Goal: Task Accomplishment & Management: Use online tool/utility

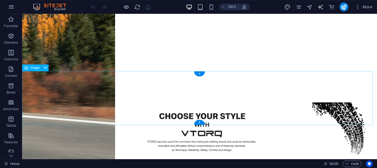
scroll to position [193, 0]
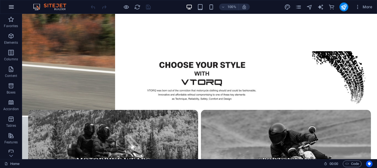
click at [12, 8] on icon "button" at bounding box center [11, 7] width 7 height 7
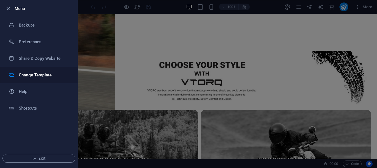
click at [46, 72] on h6 "Change Template" at bounding box center [44, 74] width 51 height 7
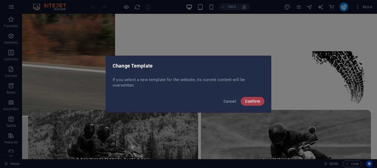
click at [257, 104] on button "Confirm" at bounding box center [253, 101] width 24 height 9
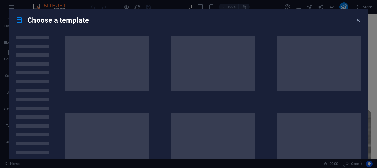
click at [73, 21] on h4 "Choose a template" at bounding box center [52, 20] width 73 height 9
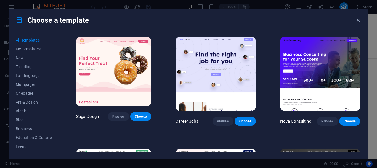
click at [53, 20] on h4 "Choose a template" at bounding box center [52, 20] width 73 height 9
click at [36, 49] on span "My Templates" at bounding box center [34, 49] width 36 height 4
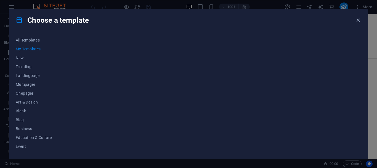
click at [48, 22] on h4 "Choose a template" at bounding box center [52, 20] width 73 height 9
click at [66, 21] on h4 "Choose a template" at bounding box center [52, 20] width 73 height 9
click at [27, 59] on span "New" at bounding box center [34, 57] width 36 height 4
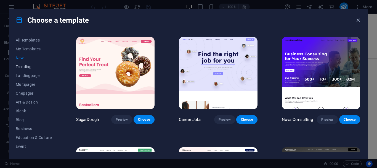
click at [39, 70] on button "Trending" at bounding box center [34, 66] width 36 height 9
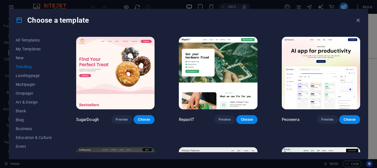
click at [27, 68] on span "Trending" at bounding box center [34, 66] width 36 height 4
click at [28, 77] on span "Landingpage" at bounding box center [34, 75] width 36 height 4
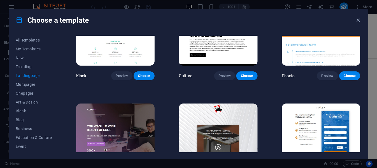
scroll to position [0, 0]
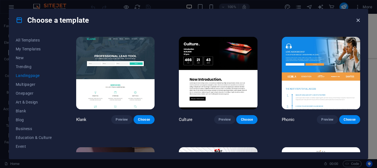
drag, startPoint x: 359, startPoint y: 20, endPoint x: 301, endPoint y: 5, distance: 60.0
click at [359, 20] on icon "button" at bounding box center [358, 20] width 6 height 6
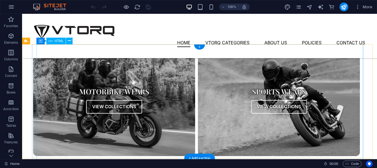
drag, startPoint x: 77, startPoint y: 26, endPoint x: 185, endPoint y: 109, distance: 136.7
click at [195, 120] on div "Collections Motorbike Wears View Collections Sports Wears View Collections" at bounding box center [196, 100] width 327 height 110
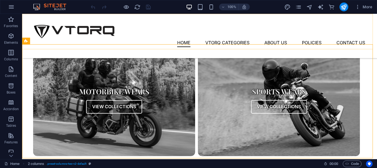
click at [118, 40] on div "Menu Home Vtorq Categories About Us Policies Contact Us" at bounding box center [199, 36] width 355 height 44
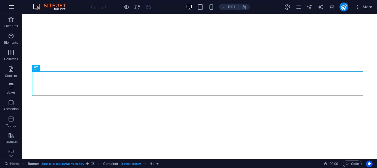
click at [9, 5] on icon "button" at bounding box center [11, 7] width 7 height 7
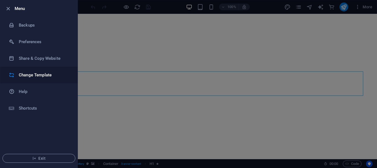
click at [49, 82] on li "Change Template" at bounding box center [38, 75] width 77 height 17
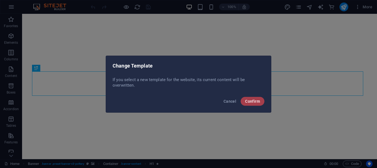
click at [244, 102] on button "Confirm" at bounding box center [253, 101] width 24 height 9
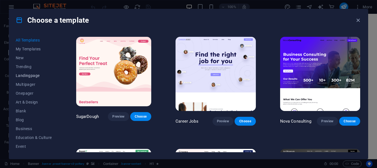
click at [23, 72] on button "Landingpage" at bounding box center [34, 75] width 36 height 9
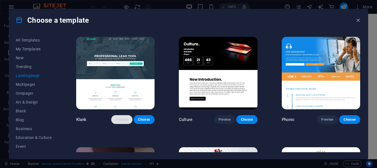
click at [129, 115] on button "Preview" at bounding box center [121, 119] width 21 height 9
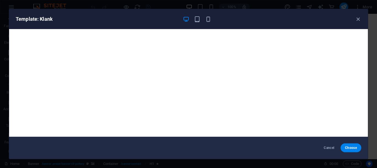
scroll to position [1, 0]
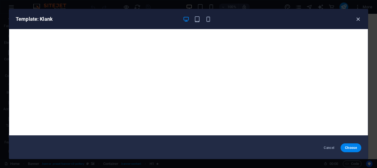
click at [359, 17] on icon "button" at bounding box center [358, 19] width 6 height 6
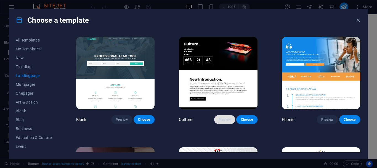
click at [221, 117] on span "Preview" at bounding box center [225, 119] width 12 height 4
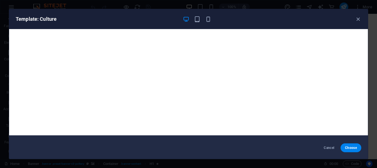
scroll to position [0, 0]
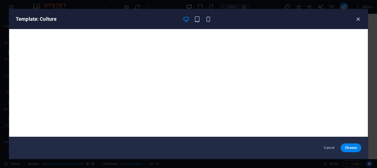
click at [358, 20] on icon "button" at bounding box center [358, 19] width 6 height 6
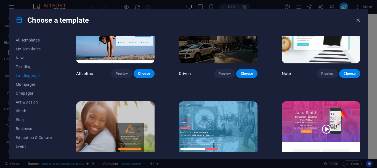
scroll to position [359, 0]
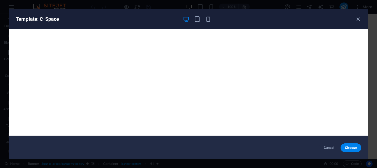
scroll to position [1, 0]
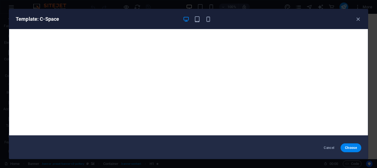
click at [193, 17] on div at bounding box center [197, 19] width 29 height 7
click at [199, 19] on icon "button" at bounding box center [197, 19] width 6 height 6
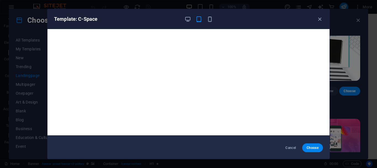
click at [205, 18] on div at bounding box center [198, 19] width 29 height 7
click at [211, 16] on icon "button" at bounding box center [210, 19] width 6 height 6
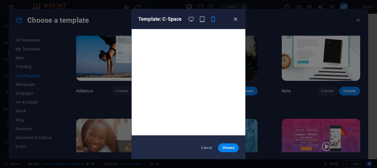
click at [238, 18] on icon "button" at bounding box center [235, 19] width 6 height 6
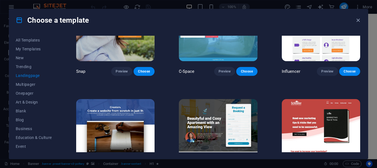
scroll to position [508, 0]
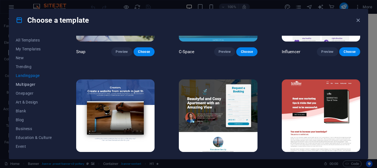
click at [36, 88] on button "Multipager" at bounding box center [34, 84] width 36 height 9
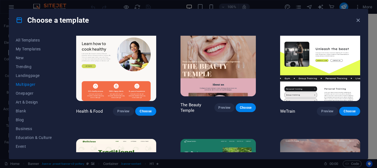
scroll to position [453, 0]
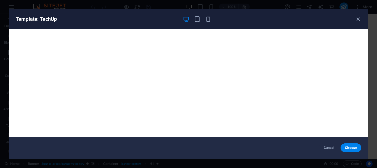
scroll to position [1, 0]
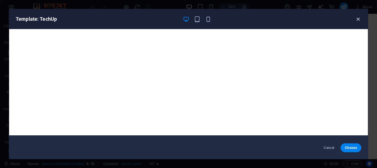
click at [357, 19] on icon "button" at bounding box center [358, 19] width 6 height 6
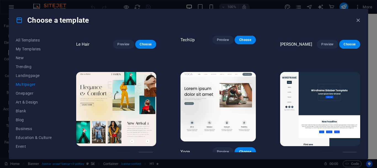
scroll to position [1201, 0]
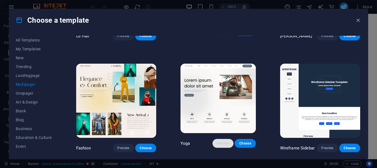
click at [218, 141] on span "Preview" at bounding box center [223, 143] width 12 height 4
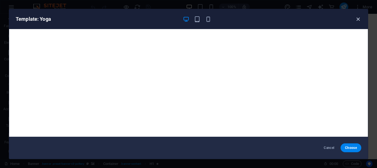
click at [357, 22] on icon "button" at bounding box center [358, 19] width 6 height 6
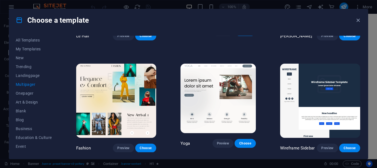
click at [167, 104] on div "SugarDough Preview Choose Career Jobs Preview Choose Nova Consulting Preview Ch…" at bounding box center [218, 164] width 286 height 2660
click at [119, 145] on span "Preview" at bounding box center [123, 147] width 12 height 4
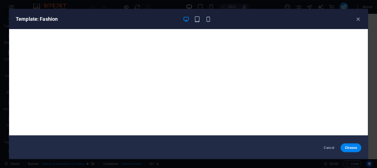
scroll to position [0, 0]
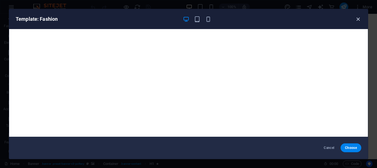
click at [355, 19] on icon "button" at bounding box center [358, 19] width 6 height 6
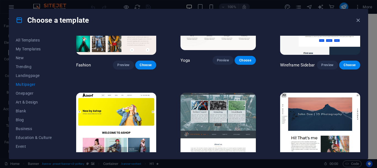
scroll to position [1312, 0]
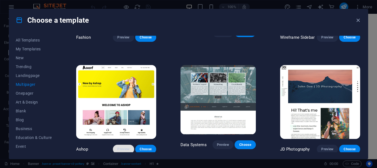
click at [120, 147] on span "Preview" at bounding box center [123, 149] width 12 height 4
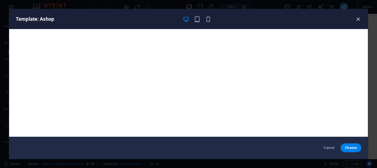
click at [357, 16] on icon "button" at bounding box center [358, 19] width 6 height 6
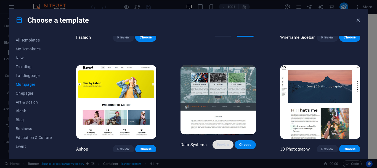
click at [222, 142] on span "Preview" at bounding box center [223, 144] width 12 height 4
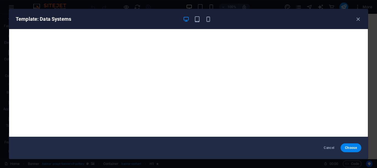
click at [47, 18] on h6 "Template: Data Systems" at bounding box center [97, 19] width 163 height 7
click at [48, 18] on h6 "Template: Data Systems" at bounding box center [97, 19] width 163 height 7
click at [60, 18] on h6 "Template: Data Systems" at bounding box center [97, 19] width 163 height 7
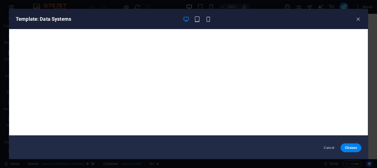
scroll to position [0, 0]
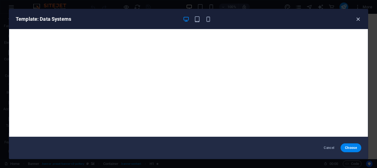
click at [358, 16] on icon "button" at bounding box center [358, 19] width 6 height 6
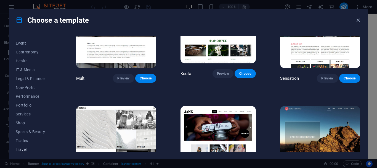
scroll to position [113, 0]
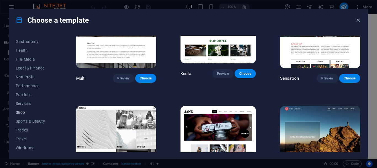
click at [24, 109] on button "Shop" at bounding box center [34, 112] width 36 height 9
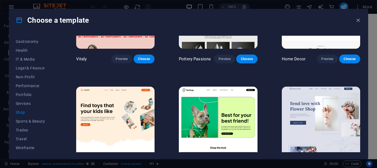
scroll to position [51, 0]
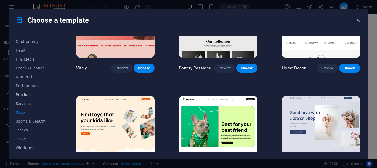
click at [35, 95] on span "Portfolio" at bounding box center [34, 94] width 36 height 4
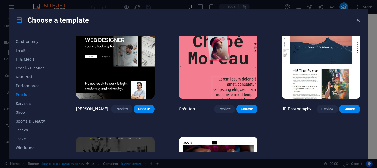
scroll to position [138, 0]
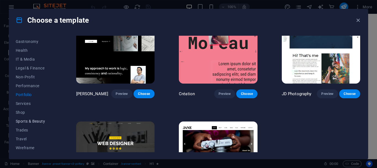
click at [32, 119] on span "Sports & Beauty" at bounding box center [34, 121] width 36 height 4
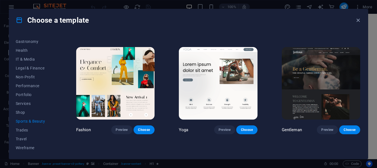
scroll to position [221, 0]
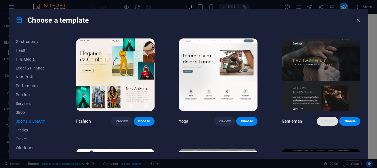
click at [327, 120] on span "Preview" at bounding box center [327, 121] width 12 height 4
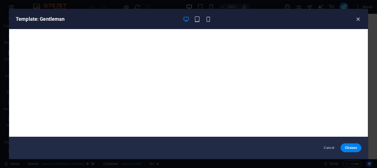
click at [357, 20] on icon "button" at bounding box center [358, 19] width 6 height 6
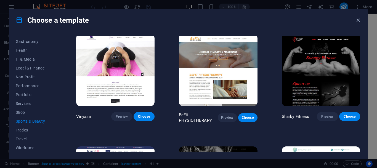
scroll to position [304, 0]
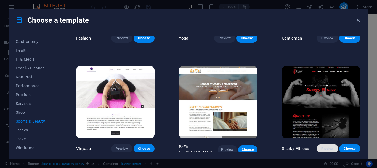
click at [324, 144] on button "Preview" at bounding box center [327, 148] width 21 height 9
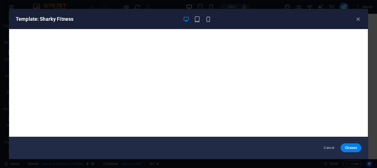
click at [362, 21] on div "Template: Sharky Fitness" at bounding box center [188, 19] width 359 height 20
click at [355, 19] on icon "button" at bounding box center [358, 19] width 6 height 6
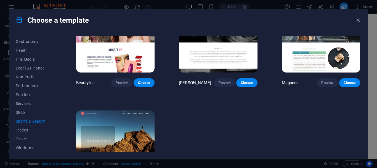
scroll to position [523, 0]
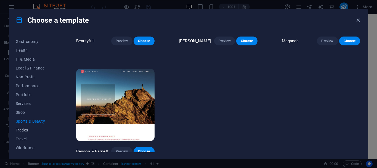
click at [29, 128] on span "Trades" at bounding box center [34, 130] width 36 height 4
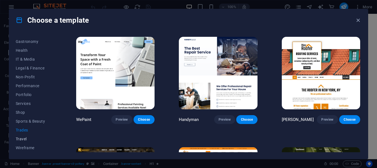
click at [29, 138] on span "Travel" at bounding box center [34, 138] width 36 height 4
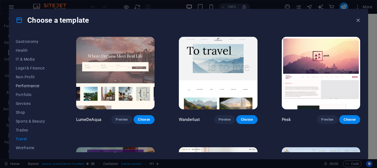
click at [29, 87] on span "Performance" at bounding box center [34, 85] width 36 height 4
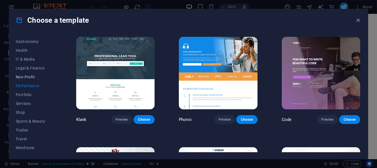
click at [36, 75] on span "Non-Profit" at bounding box center [34, 77] width 36 height 4
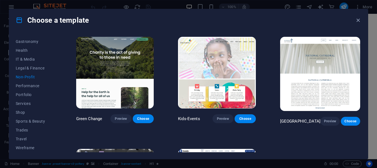
scroll to position [86, 0]
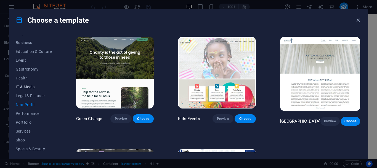
click at [34, 87] on span "IT & Media" at bounding box center [34, 86] width 36 height 4
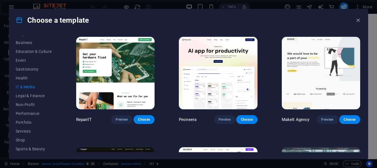
scroll to position [58, 0]
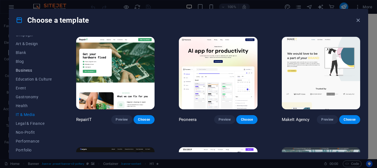
click at [38, 72] on span "Business" at bounding box center [34, 70] width 36 height 4
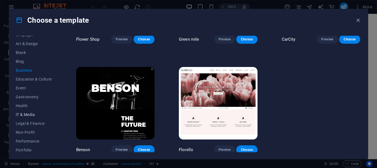
scroll to position [113, 0]
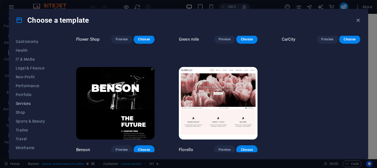
click at [26, 102] on span "Services" at bounding box center [34, 103] width 36 height 4
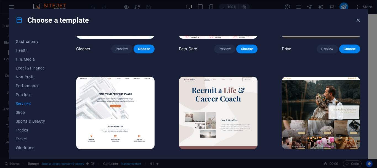
scroll to position [301, 0]
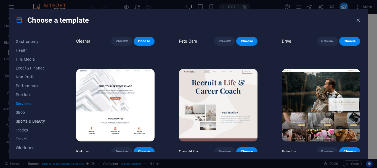
click at [37, 116] on button "Sports & Beauty" at bounding box center [34, 120] width 36 height 9
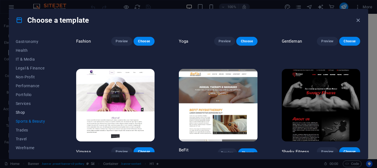
click at [37, 114] on span "Shop" at bounding box center [34, 112] width 36 height 4
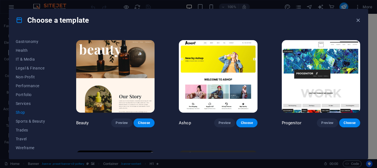
scroll to position [189, 0]
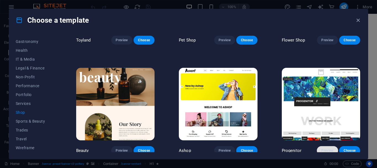
click at [325, 146] on button "Preview" at bounding box center [327, 150] width 21 height 9
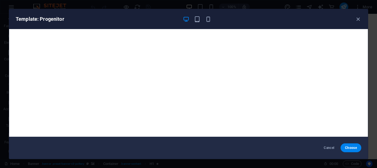
click at [45, 10] on div "Template: Progenitor" at bounding box center [188, 19] width 359 height 20
click at [45, 17] on h6 "Template: Progenitor" at bounding box center [97, 19] width 163 height 7
click at [81, 17] on h6 "Template: Progenitor" at bounding box center [97, 19] width 163 height 7
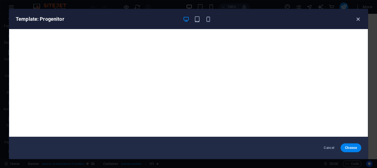
click at [357, 18] on icon "button" at bounding box center [358, 19] width 6 height 6
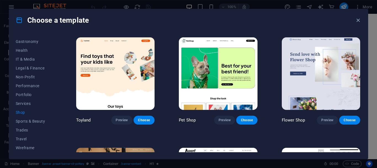
scroll to position [107, 0]
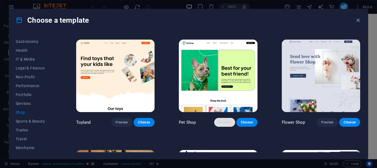
click at [220, 120] on span "Preview" at bounding box center [225, 122] width 12 height 4
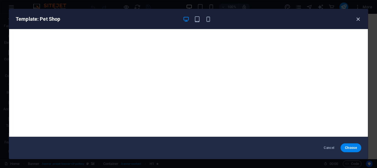
click at [356, 18] on icon "button" at bounding box center [358, 19] width 6 height 6
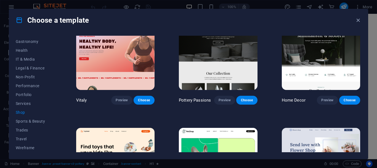
scroll to position [28, 0]
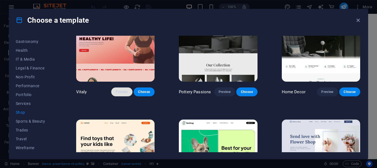
click at [124, 91] on span "Preview" at bounding box center [122, 91] width 12 height 4
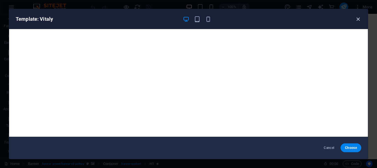
click at [357, 16] on icon "button" at bounding box center [358, 19] width 6 height 6
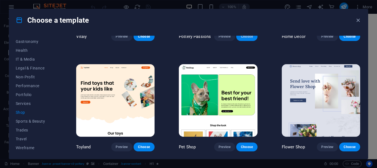
scroll to position [0, 0]
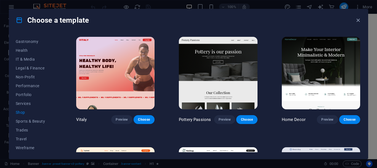
click at [324, 113] on div "Home Decor Preview Choose" at bounding box center [321, 80] width 81 height 88
click at [325, 114] on div "Home Decor Preview Choose" at bounding box center [321, 80] width 81 height 88
click at [325, 120] on span "Preview" at bounding box center [327, 119] width 12 height 4
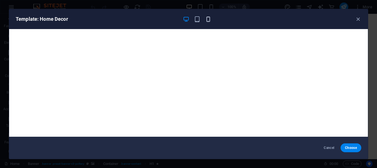
click at [209, 22] on icon "button" at bounding box center [208, 19] width 6 height 6
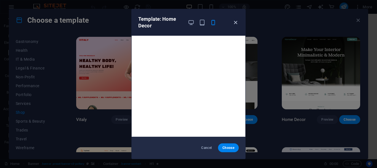
click at [237, 23] on icon "button" at bounding box center [235, 22] width 6 height 6
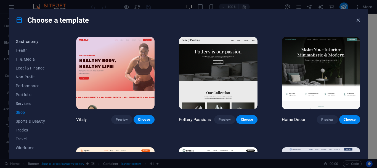
click at [35, 45] on button "Gastronomy" at bounding box center [34, 41] width 36 height 9
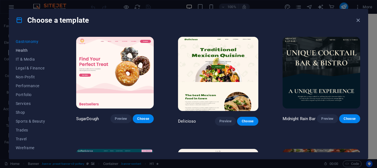
click at [30, 48] on span "Health" at bounding box center [34, 50] width 36 height 4
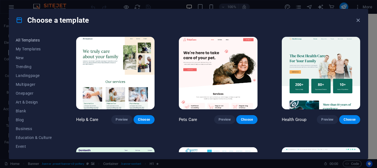
click at [33, 40] on span "All Templates" at bounding box center [34, 40] width 36 height 4
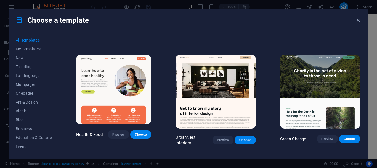
scroll to position [773, 0]
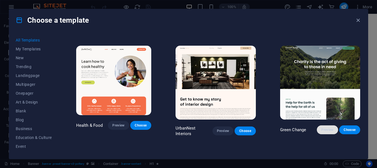
click at [319, 125] on button "Preview" at bounding box center [327, 129] width 21 height 9
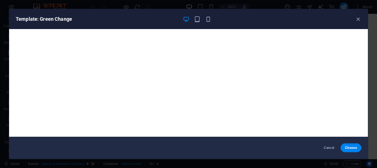
click at [57, 20] on h6 "Template: Green Change" at bounding box center [97, 19] width 163 height 7
click at [57, 19] on h6 "Template: Green Change" at bounding box center [97, 19] width 163 height 7
click at [65, 18] on h6 "Template: Green Change" at bounding box center [97, 19] width 163 height 7
click at [357, 19] on icon "button" at bounding box center [358, 19] width 6 height 6
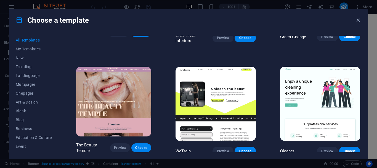
scroll to position [883, 0]
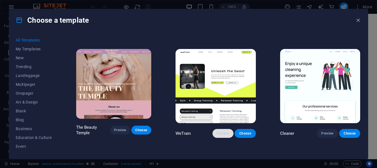
click at [224, 129] on button "Preview" at bounding box center [223, 133] width 21 height 9
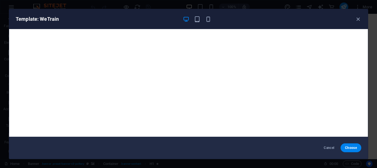
scroll to position [1, 0]
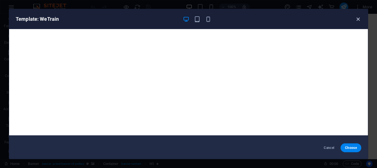
click at [359, 20] on icon "button" at bounding box center [358, 19] width 6 height 6
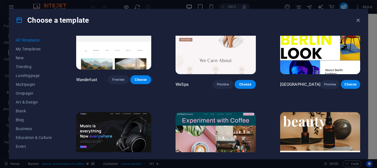
scroll to position [1546, 0]
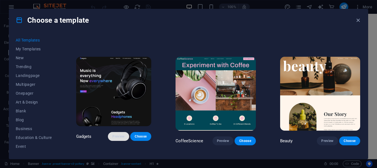
click at [114, 132] on button "Preview" at bounding box center [118, 136] width 21 height 9
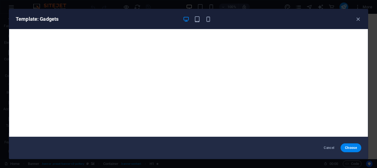
click at [226, 17] on div "Template: Gadgets" at bounding box center [185, 19] width 339 height 7
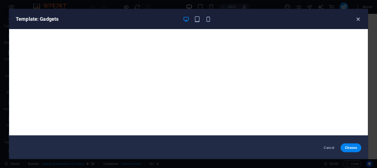
click at [357, 20] on icon "button" at bounding box center [358, 19] width 6 height 6
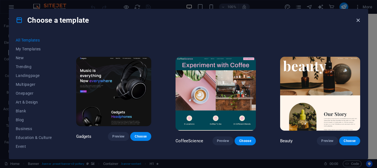
click at [359, 19] on icon "button" at bounding box center [358, 20] width 6 height 6
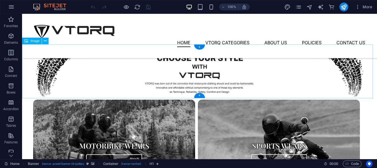
scroll to position [166, 0]
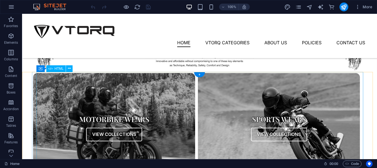
click at [149, 84] on div "Collections Motorbike Wears View Collections Sports Wears View Collections" at bounding box center [196, 128] width 327 height 110
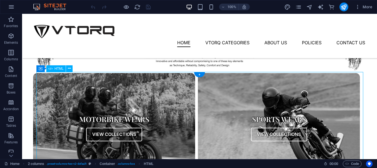
click at [149, 84] on div "Collections Motorbike Wears View Collections Sports Wears View Collections" at bounding box center [196, 128] width 327 height 110
click at [54, 87] on div "Collections Motorbike Wears View Collections Sports Wears View Collections" at bounding box center [196, 128] width 327 height 110
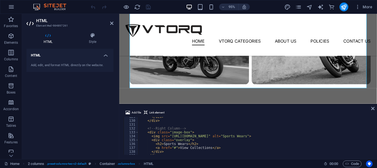
scroll to position [520, 0]
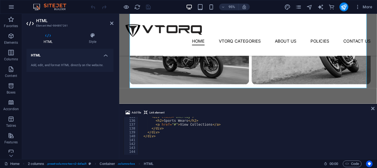
click at [157, 134] on div "< div class = "overlay" > < h2 > Sports Wears </ h2 > < a href = "#" > View Col…" at bounding box center [276, 137] width 276 height 44
type textarea "</div>"
click at [163, 147] on div "< div class = "overlay" > < h2 > Sports Wears </ h2 > < a href = "#" > View Col…" at bounding box center [276, 137] width 276 height 44
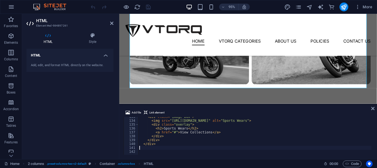
type textarea "</div>"
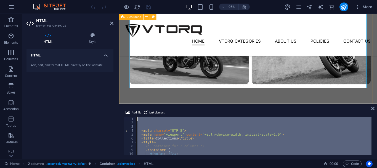
scroll to position [0, 0]
drag, startPoint x: 281, startPoint y: 162, endPoint x: 124, endPoint y: 82, distance: 175.5
click at [142, 128] on div "< meta charset = "UTF-8" > < meta name = "viewport" content = "width=device-wid…" at bounding box center [253, 136] width 235 height 38
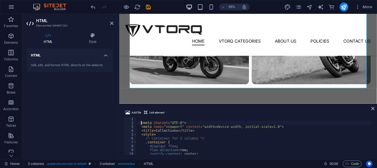
click at [140, 123] on div "< meta charset = "UTF-8" > < meta name = "viewport" content = "width=device-wid…" at bounding box center [274, 139] width 276 height 44
type textarea "<meta charset="UTF-8">"
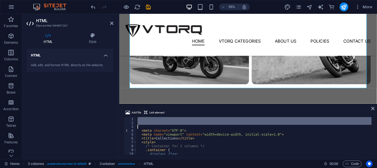
click at [140, 128] on div "< meta charset = "UTF-8" > < meta name = "viewport" content = "width=device-wid…" at bounding box center [253, 136] width 235 height 38
drag, startPoint x: 142, startPoint y: 126, endPoint x: 129, endPoint y: 120, distance: 14.4
click at [129, 120] on div "1 2 3 4 5 6 7 8 9 10 11 12 < meta charset = "UTF-8" > < meta name = "viewport" …" at bounding box center [248, 136] width 249 height 38
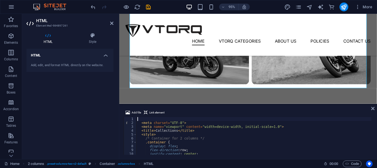
click at [165, 127] on div "< meta charset = "UTF-8" > < meta name = "viewport" content = "width=device-wid…" at bounding box center [274, 139] width 276 height 44
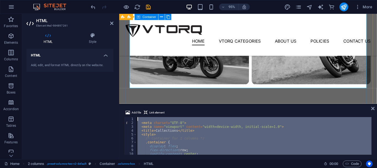
drag, startPoint x: 278, startPoint y: 161, endPoint x: 132, endPoint y: 105, distance: 157.0
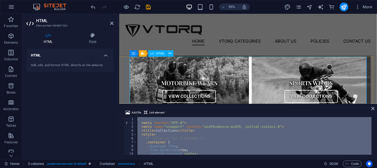
scroll to position [166, 0]
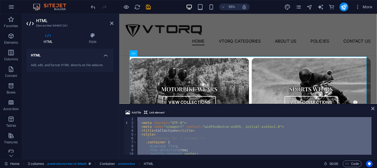
click at [154, 124] on div "< meta charset = "UTF-8" > < meta name = "viewport" content = "width=device-wid…" at bounding box center [253, 136] width 235 height 38
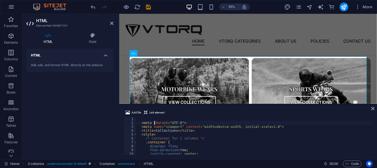
click at [154, 124] on div "< meta charset = "UTF-8" > < meta name = "viewport" content = "width=device-wid…" at bounding box center [274, 139] width 276 height 44
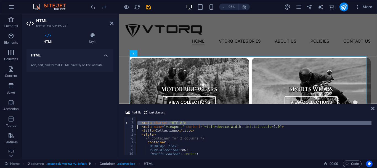
type textarea "</div>"
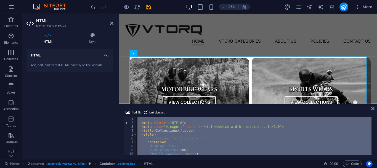
click at [154, 124] on div "< meta charset = "UTF-8" > < meta name = "viewport" content = "width=device-wid…" at bounding box center [274, 139] width 276 height 44
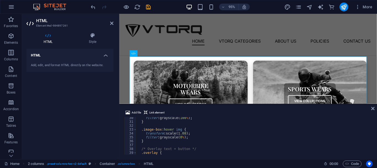
scroll to position [30, 0]
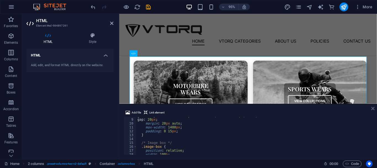
click at [373, 107] on icon at bounding box center [372, 108] width 3 height 4
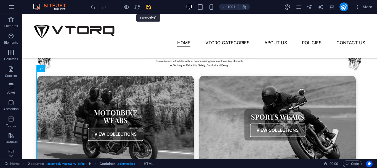
click at [149, 8] on icon "save" at bounding box center [148, 7] width 6 height 6
checkbox input "false"
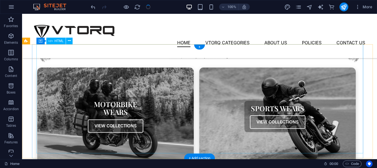
scroll to position [166, 0]
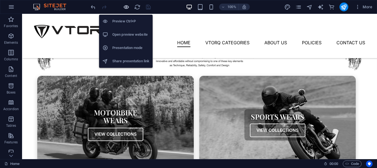
click at [128, 7] on icon "button" at bounding box center [126, 7] width 6 height 6
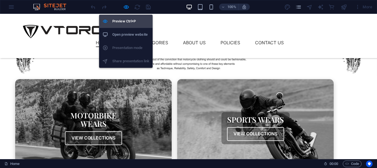
click at [133, 18] on h6 "Preview Ctrl+P" at bounding box center [130, 21] width 37 height 7
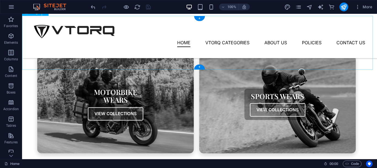
scroll to position [193, 0]
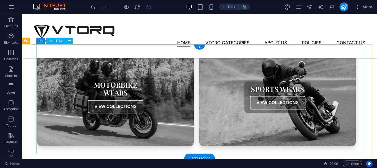
click at [208, 77] on div "Collections Motorbike Wears View Collections Sports Wears View Collections" at bounding box center [196, 97] width 327 height 98
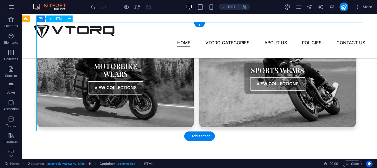
scroll to position [221, 0]
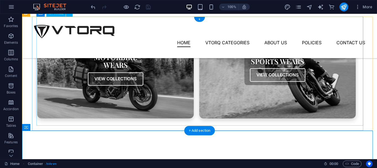
click at [165, 83] on div "Collections Motorbike Wears View Collections Sports Wears View Collections" at bounding box center [196, 69] width 327 height 98
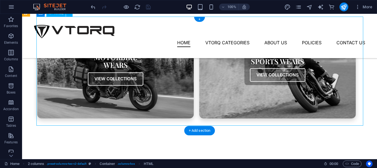
scroll to position [166, 0]
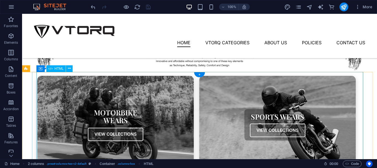
click at [163, 96] on div "Collections Motorbike Wears View Collections Sports Wears View Collections" at bounding box center [196, 125] width 327 height 98
click at [230, 97] on div "Collections Motorbike Wears View Collections Sports Wears View Collections" at bounding box center [196, 125] width 327 height 98
click at [136, 100] on div "Collections Motorbike Wears View Collections Sports Wears View Collections" at bounding box center [196, 125] width 327 height 98
click at [108, 103] on div "Collections Motorbike Wears View Collections Sports Wears View Collections" at bounding box center [196, 125] width 327 height 98
click at [261, 116] on div "Collections Motorbike Wears View Collections Sports Wears View Collections" at bounding box center [196, 125] width 327 height 98
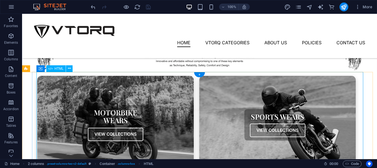
click at [263, 130] on div "Collections Motorbike Wears View Collections Sports Wears View Collections" at bounding box center [196, 125] width 327 height 98
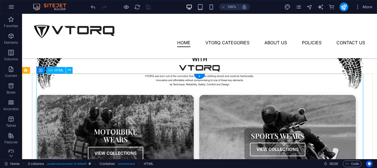
scroll to position [138, 0]
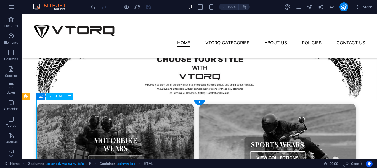
click at [58, 105] on div "Collections Motorbike Wears View Collections Sports Wears View Collections" at bounding box center [196, 152] width 327 height 98
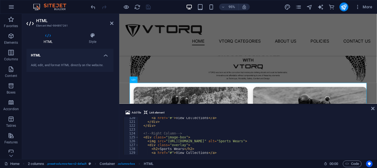
scroll to position [477, 0]
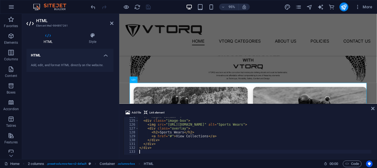
type textarea "</div>"
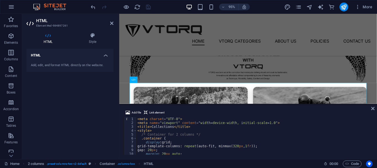
scroll to position [0, 0]
click at [375, 109] on div "Add file Link element </div> 1 2 3 4 5 6 7 8 9 10 11 12 < meta charset = "UTF-8…" at bounding box center [248, 132] width 258 height 54
click at [374, 109] on icon at bounding box center [372, 108] width 3 height 4
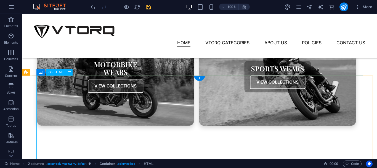
scroll to position [221, 0]
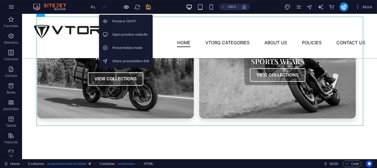
click at [126, 8] on icon "button" at bounding box center [126, 7] width 6 height 6
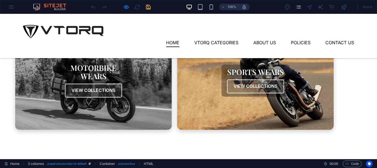
scroll to position [193, 0]
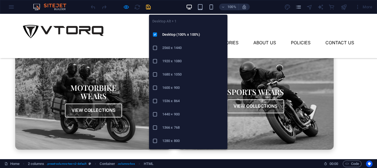
click at [191, 5] on icon "button" at bounding box center [189, 7] width 6 height 6
click at [175, 128] on h6 "1366 x 768" at bounding box center [193, 127] width 62 height 7
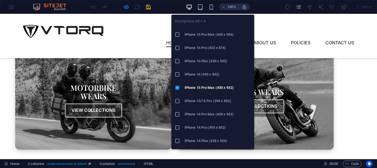
click at [195, 96] on li "iPhone 15/15 Pro (393 x 852)" at bounding box center [212, 100] width 83 height 13
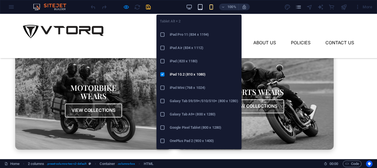
click at [199, 6] on icon "button" at bounding box center [200, 7] width 6 height 6
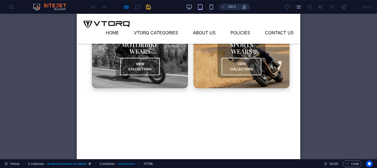
click at [265, 76] on img at bounding box center [242, 57] width 104 height 65
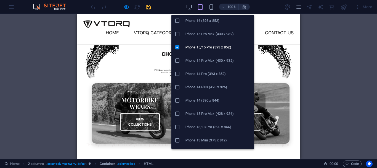
scroll to position [55, 0]
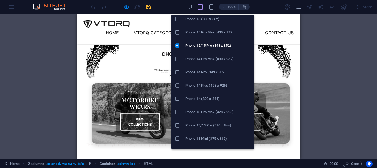
drag, startPoint x: 192, startPoint y: 107, endPoint x: 59, endPoint y: 93, distance: 133.8
click at [192, 107] on li "iPhone 13 Pro Max (428 x 926)" at bounding box center [212, 111] width 83 height 13
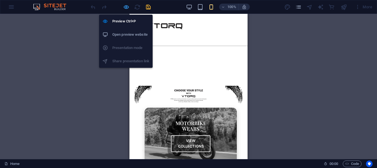
click at [125, 8] on icon "button" at bounding box center [126, 7] width 6 height 6
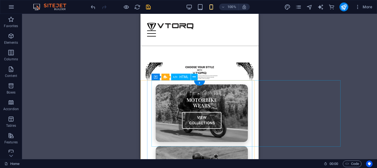
scroll to position [110, 0]
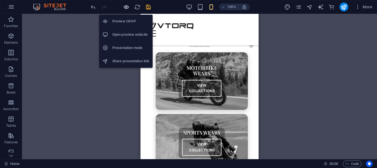
click at [125, 8] on icon "button" at bounding box center [126, 7] width 6 height 6
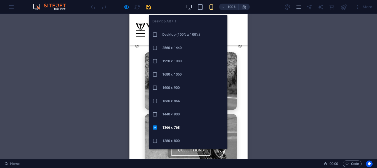
click at [188, 7] on icon "button" at bounding box center [189, 7] width 6 height 6
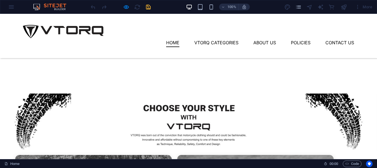
scroll to position [83, 0]
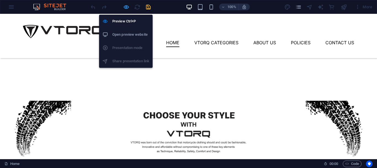
click at [126, 8] on icon "button" at bounding box center [126, 7] width 6 height 6
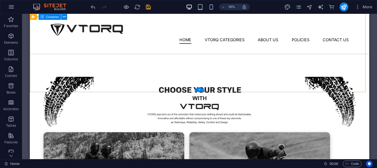
scroll to position [110, 0]
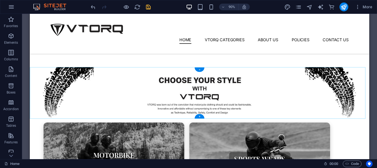
click at [197, 70] on div "+" at bounding box center [200, 69] width 10 height 4
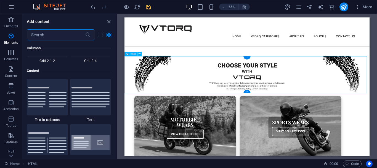
scroll to position [966, 0]
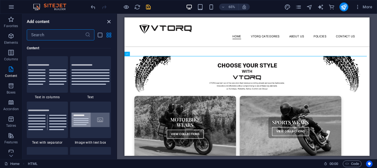
click at [108, 20] on icon "close panel" at bounding box center [109, 21] width 6 height 6
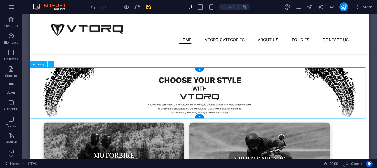
click at [166, 89] on figure at bounding box center [218, 102] width 377 height 58
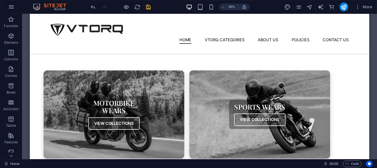
click at [151, 7] on icon "save" at bounding box center [148, 7] width 6 height 6
checkbox input "false"
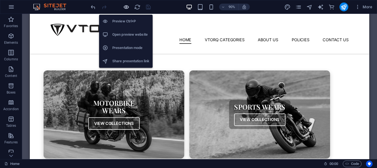
click at [124, 4] on icon "button" at bounding box center [126, 7] width 6 height 6
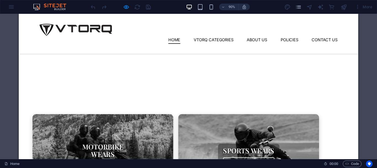
scroll to position [28, 0]
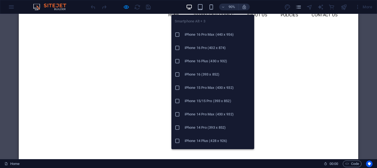
drag, startPoint x: 201, startPoint y: 98, endPoint x: 200, endPoint y: 102, distance: 4.3
click at [200, 102] on h6 "iPhone 15/15 Pro (393 x 852)" at bounding box center [218, 100] width 66 height 7
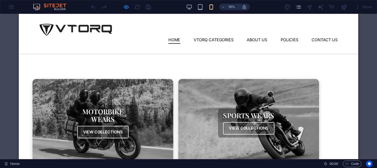
scroll to position [110, 0]
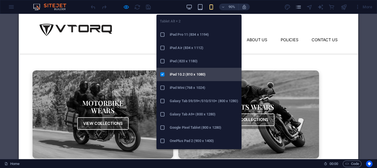
click at [192, 68] on li "iPad 10.2 (810 x 1080)" at bounding box center [198, 74] width 85 height 13
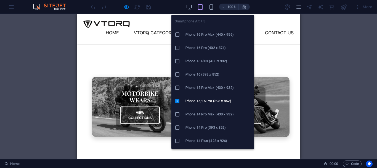
click at [202, 85] on h6 "iPhone 15 Pro Max (430 x 932)" at bounding box center [218, 87] width 66 height 7
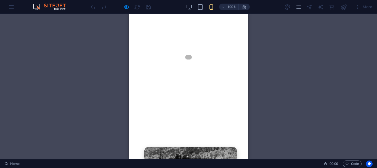
scroll to position [0, 0]
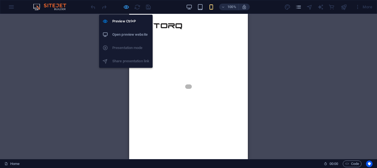
click at [128, 8] on icon "button" at bounding box center [126, 7] width 6 height 6
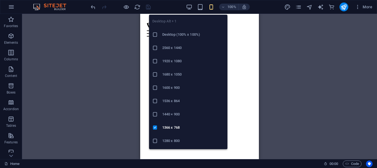
drag, startPoint x: 178, startPoint y: 120, endPoint x: 174, endPoint y: 125, distance: 7.0
click at [178, 120] on li "1440 × 900" at bounding box center [188, 113] width 78 height 13
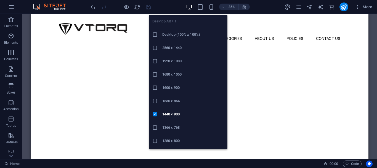
click at [170, 126] on h6 "1366 x 768" at bounding box center [193, 127] width 62 height 7
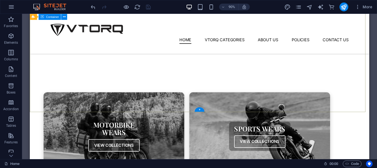
scroll to position [55, 0]
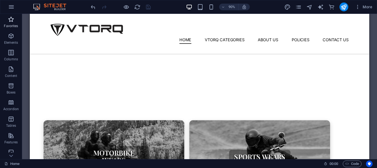
click at [14, 20] on icon "button" at bounding box center [11, 19] width 7 height 7
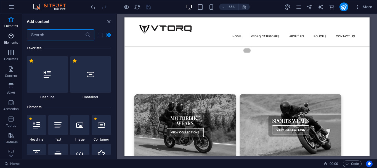
click at [12, 42] on p "Elements" at bounding box center [11, 42] width 14 height 4
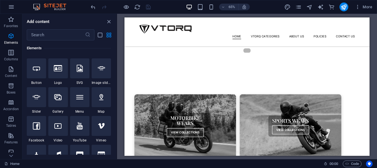
scroll to position [86, 0]
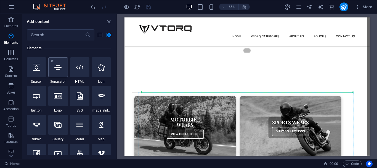
select select "%"
select select "px"
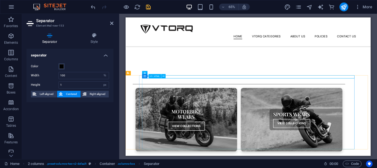
scroll to position [55, 0]
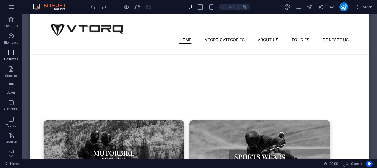
click at [5, 53] on span "Columns" at bounding box center [11, 55] width 22 height 13
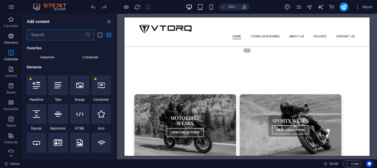
scroll to position [218, 0]
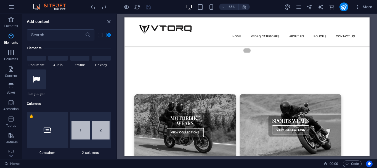
click at [6, 44] on p "Elements" at bounding box center [11, 42] width 14 height 4
click at [9, 78] on span "Content" at bounding box center [11, 72] width 22 height 13
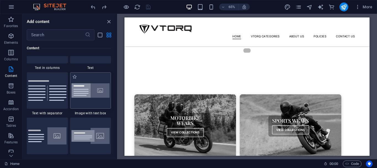
scroll to position [1021, 0]
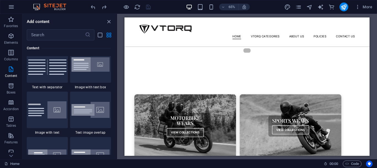
click at [110, 18] on div "Add content ​ Favorites 1 Star Headline 1 Star Container Elements 1 Star Headli…" at bounding box center [69, 86] width 94 height 145
click at [107, 15] on div "Add content ​ Favorites 1 Star Headline 1 Star Container Elements 1 Star Headli…" at bounding box center [69, 86] width 94 height 145
click at [108, 19] on icon "close panel" at bounding box center [109, 21] width 6 height 6
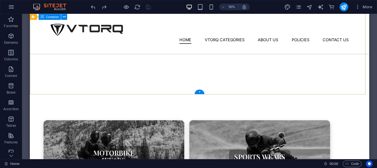
scroll to position [138, 0]
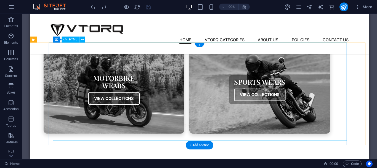
click at [179, 97] on div "Collections Motorbike Wears View Collections Sports Wears View Collections" at bounding box center [204, 98] width 327 height 98
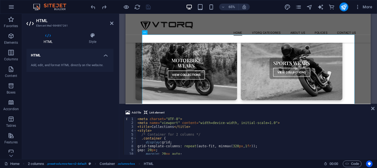
scroll to position [17, 0]
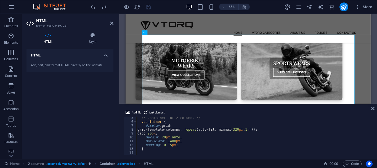
click at [168, 143] on div "/* Container for 2 columns */ .container { display : grid ; grid-template-colum…" at bounding box center [272, 138] width 272 height 44
type textarea "</div> </div>"
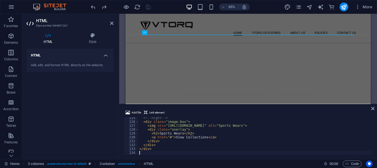
scroll to position [480, 0]
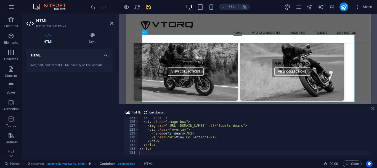
drag, startPoint x: 373, startPoint y: 110, endPoint x: 352, endPoint y: 105, distance: 22.0
click at [373, 110] on icon at bounding box center [372, 108] width 3 height 4
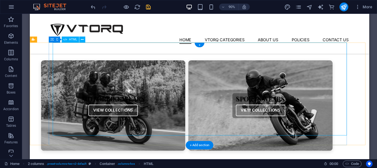
scroll to position [110, 0]
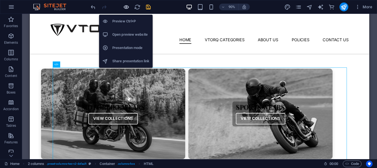
click at [125, 9] on icon "button" at bounding box center [126, 7] width 6 height 6
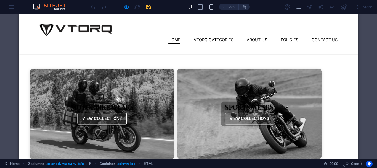
click at [211, 8] on icon "button" at bounding box center [211, 7] width 6 height 6
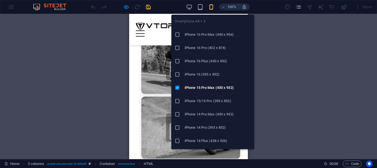
click at [275, 79] on div "H1 Banner Banner Container Menu Bar Menu Spacer Text Spacer Image Container HTM…" at bounding box center [188, 86] width 377 height 145
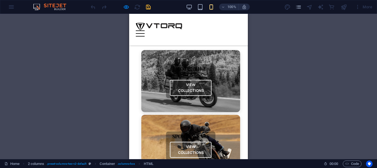
scroll to position [83, 0]
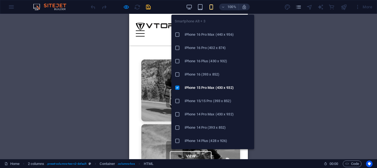
click at [201, 79] on li "iPhone 16 (393 x 852)" at bounding box center [212, 74] width 83 height 13
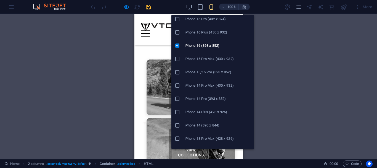
scroll to position [55, 0]
click at [206, 120] on li "iPhone 13/13 Pro (390 x 844)" at bounding box center [212, 124] width 83 height 13
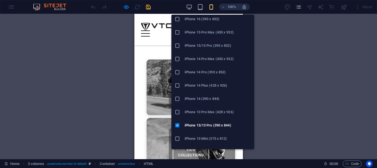
click at [204, 83] on h6 "iPhone 14 Plus (428 x 926)" at bounding box center [218, 85] width 66 height 7
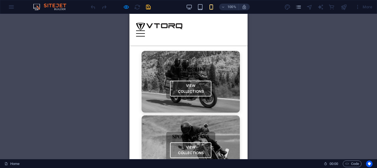
scroll to position [83, 0]
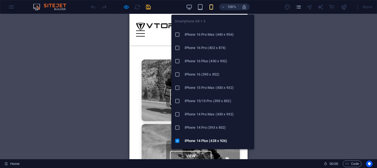
click at [209, 37] on h6 "iPhone 16 Pro Max (440 x 956)" at bounding box center [218, 34] width 66 height 7
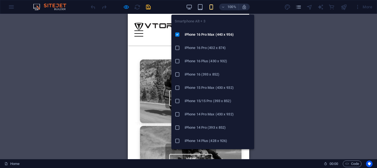
click at [212, 6] on icon "button" at bounding box center [211, 7] width 6 height 6
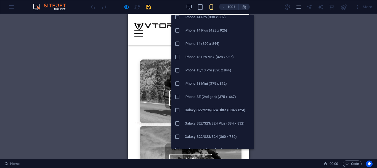
scroll to position [166, 0]
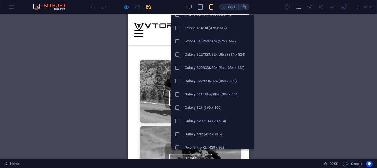
click at [209, 126] on li "Galaxy S20 FE (412 x 914)" at bounding box center [212, 120] width 83 height 13
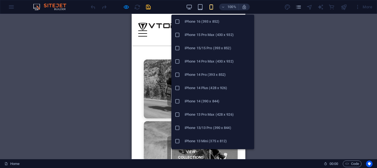
scroll to position [83, 0]
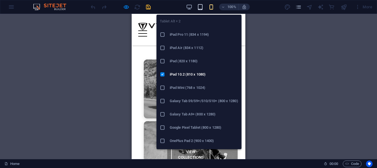
click at [201, 5] on icon "button" at bounding box center [200, 7] width 6 height 6
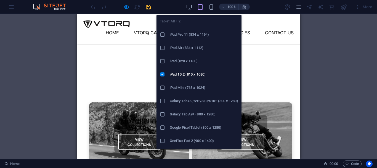
click at [187, 43] on li "iPad Air (834 x 1112)" at bounding box center [198, 47] width 85 height 13
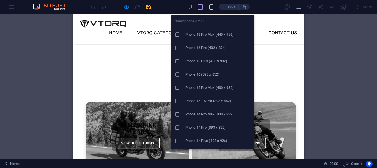
click at [210, 6] on icon "button" at bounding box center [211, 7] width 6 height 6
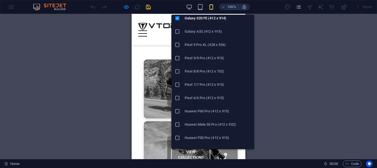
scroll to position [303, 0]
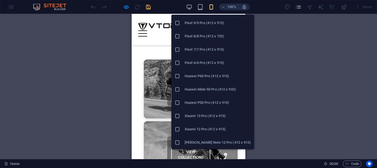
click at [198, 105] on h6 "Huawei P50 Pro (412 x 915)" at bounding box center [218, 102] width 66 height 7
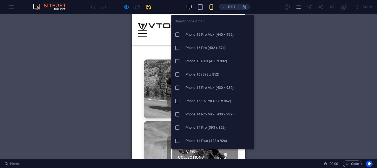
click at [212, 6] on icon "button" at bounding box center [211, 7] width 6 height 6
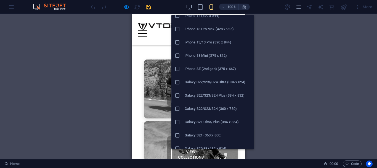
scroll to position [248, 0]
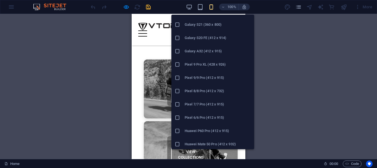
click at [206, 101] on h6 "Pixel 7/7 Pro (412 x 915)" at bounding box center [218, 104] width 66 height 7
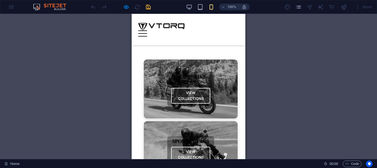
click at [214, 10] on icon "button" at bounding box center [211, 7] width 6 height 6
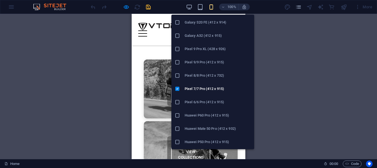
scroll to position [303, 0]
click at [212, 120] on li "Xiaomi 13 Pro (412 x 915)" at bounding box center [212, 115] width 83 height 13
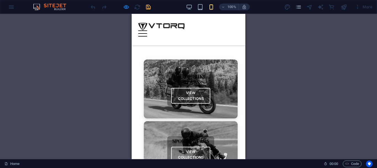
click at [122, 9] on div at bounding box center [121, 6] width 62 height 9
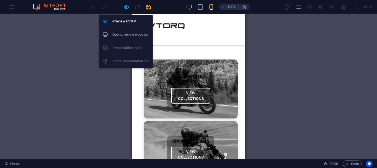
click at [126, 6] on icon "button" at bounding box center [126, 7] width 6 height 6
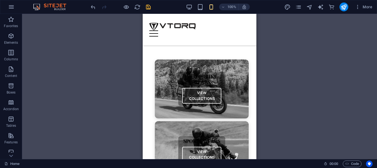
click at [193, 8] on div "100%" at bounding box center [218, 6] width 64 height 9
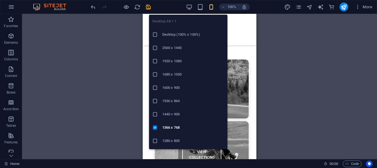
click at [190, 10] on div "Desktop Alt + 1 Desktop (100% x 100%) 2560 x 1440 1920 x 1080 1680 x 1050 1600 …" at bounding box center [188, 79] width 78 height 139
click at [188, 6] on icon "button" at bounding box center [189, 7] width 6 height 6
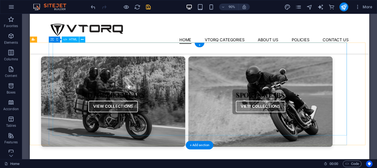
scroll to position [110, 0]
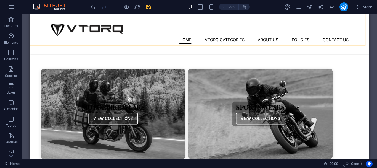
checkbox input "false"
click at [349, 7] on div "More" at bounding box center [329, 6] width 90 height 9
click at [345, 8] on icon "publish" at bounding box center [344, 7] width 6 height 6
click at [342, 7] on icon "publish" at bounding box center [344, 7] width 6 height 6
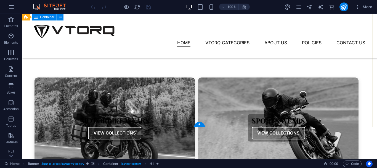
scroll to position [138, 0]
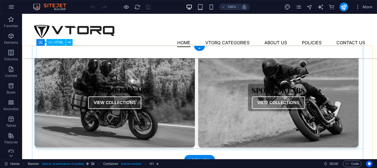
click at [160, 82] on div "Collections Motorbike Wears View Collections Sports Wears View Collections" at bounding box center [196, 97] width 327 height 103
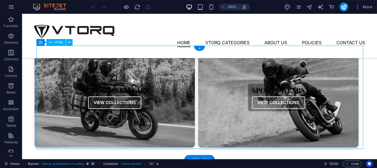
click at [160, 82] on div "Collections Motorbike Wears View Collections Sports Wears View Collections" at bounding box center [196, 97] width 327 height 103
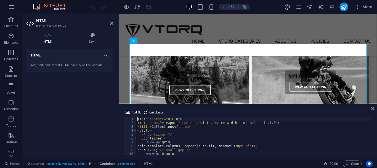
scroll to position [17, 0]
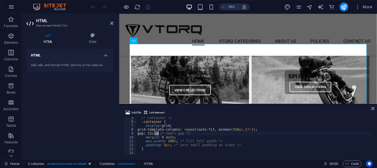
drag, startPoint x: 154, startPoint y: 132, endPoint x: 157, endPoint y: 133, distance: 3.2
click at [157, 133] on div "/* Container */ .container { display : grid ; grid-template-columns : repeat (a…" at bounding box center [272, 138] width 272 height 44
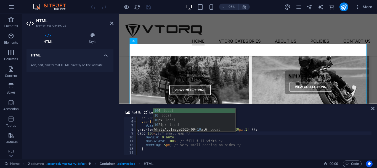
scroll to position [0, 2]
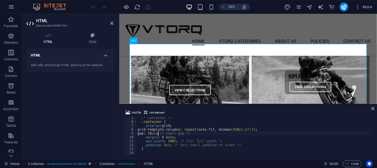
type textarea "gap: 1px; /* small gap */"
click at [373, 110] on icon at bounding box center [372, 108] width 3 height 4
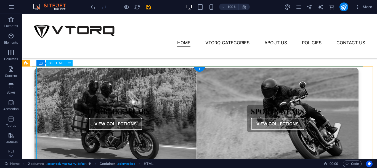
scroll to position [110, 0]
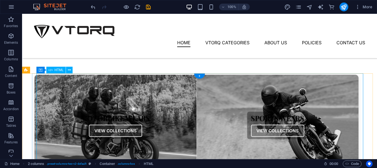
click at [178, 106] on div "Collections Motorbike Wears View Collections Sports Wears View Collections" at bounding box center [196, 125] width 327 height 104
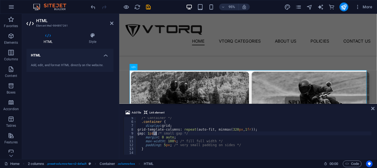
click at [155, 132] on div "/* Container */ .container { display : grid ; grid-template-columns : repeat (a…" at bounding box center [272, 138] width 272 height 44
click at [155, 132] on div "/* Container */ .container { display : grid ; grid-template-columns : repeat (a…" at bounding box center [253, 136] width 235 height 38
click at [155, 133] on div "/* Container */ .container { display : grid ; grid-template-columns : repeat (a…" at bounding box center [272, 138] width 272 height 44
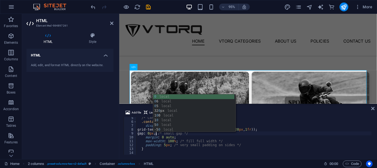
scroll to position [17, 0]
type textarea "gap: 0px; /* small gap */"
click at [373, 106] on icon at bounding box center [372, 108] width 3 height 4
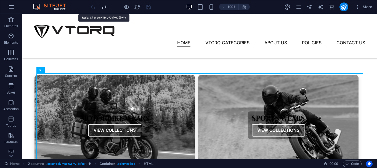
click at [105, 6] on icon "redo" at bounding box center [104, 7] width 6 height 6
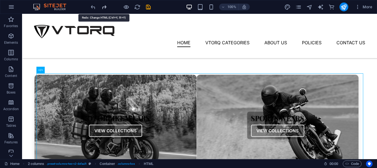
click at [105, 6] on icon "redo" at bounding box center [104, 7] width 6 height 6
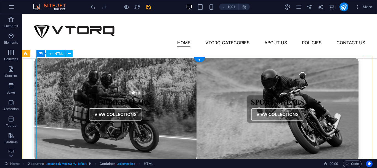
scroll to position [138, 0]
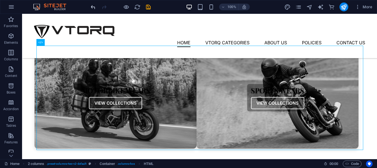
click at [91, 7] on icon "undo" at bounding box center [93, 7] width 6 height 6
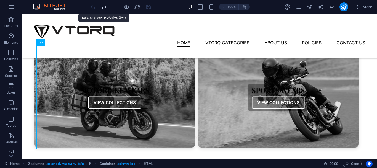
click at [106, 7] on icon "redo" at bounding box center [104, 7] width 6 height 6
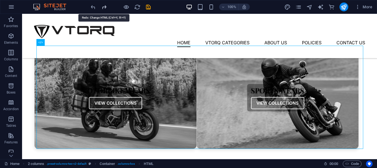
click at [106, 7] on icon "redo" at bounding box center [104, 7] width 6 height 6
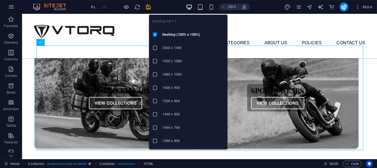
click at [168, 127] on h6 "1366 x 768" at bounding box center [193, 127] width 62 height 7
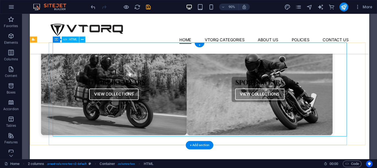
click at [183, 104] on div "Collections Motorbike Wears View Collections Sports Wears View Collections" at bounding box center [204, 98] width 327 height 104
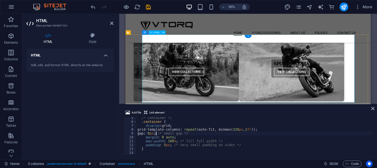
scroll to position [17, 0]
drag, startPoint x: 153, startPoint y: 132, endPoint x: 156, endPoint y: 132, distance: 3.3
click at [156, 132] on div "/* Container */ .container { display : grid ; grid-template-columns : repeat (a…" at bounding box center [272, 138] width 272 height 44
click at [156, 133] on div "/* Container */ .container { display : grid ; grid-template-columns : repeat (a…" at bounding box center [253, 136] width 235 height 38
drag, startPoint x: 154, startPoint y: 133, endPoint x: 157, endPoint y: 133, distance: 3.3
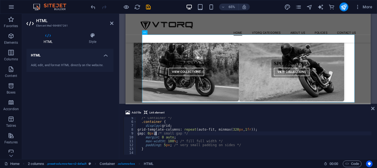
click at [157, 133] on div "/* Container */ .container { display : grid ; grid-template-columns : repeat (a…" at bounding box center [272, 138] width 272 height 44
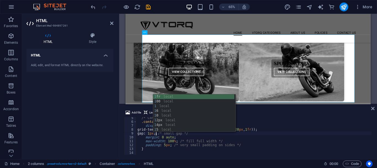
scroll to position [0, 2]
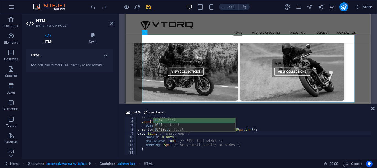
type textarea "gap: 12pxpx; /* small gap */"
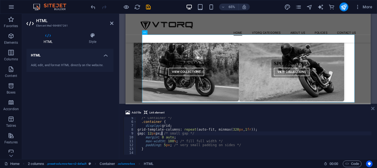
click at [373, 108] on icon at bounding box center [372, 108] width 3 height 4
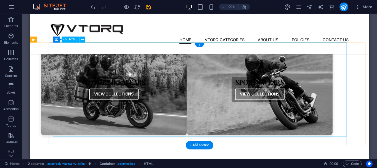
click at [181, 82] on div "Collections Motorbike Wears View Collections Sports Wears View Collections" at bounding box center [204, 98] width 327 height 104
drag, startPoint x: 181, startPoint y: 82, endPoint x: 92, endPoint y: 109, distance: 92.9
click at [181, 83] on div "Collections Motorbike Wears View Collections Sports Wears View Collections" at bounding box center [204, 98] width 327 height 104
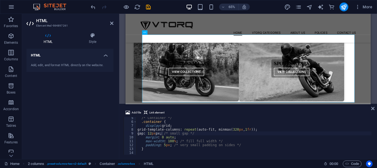
drag, startPoint x: 372, startPoint y: 110, endPoint x: 369, endPoint y: 109, distance: 3.1
click at [372, 110] on icon at bounding box center [372, 108] width 3 height 4
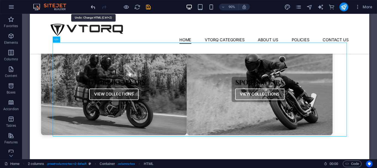
click at [92, 5] on icon "undo" at bounding box center [93, 7] width 6 height 6
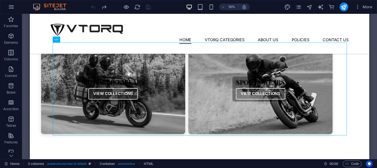
click at [92, 5] on div at bounding box center [121, 6] width 62 height 9
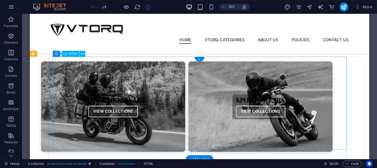
scroll to position [110, 0]
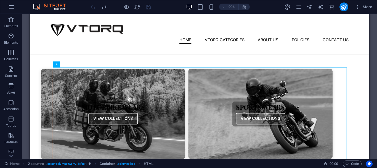
click at [54, 7] on img at bounding box center [52, 7] width 41 height 7
click at [81, 8] on div "90% More" at bounding box center [188, 6] width 376 height 13
click at [161, 114] on div "Collections Motorbike Wears View Collections Sports Wears View Collections" at bounding box center [204, 124] width 327 height 103
click at [187, 110] on div "Collections Motorbike Wears View Collections Sports Wears View Collections" at bounding box center [204, 124] width 327 height 103
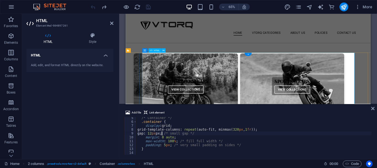
scroll to position [17, 0]
click at [165, 131] on div "/* Container */ .container { display : grid ; grid-template-columns : repeat (a…" at bounding box center [272, 138] width 272 height 44
type textarea "</div>"
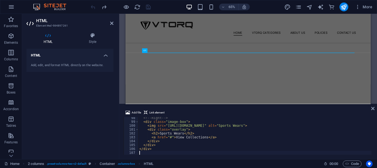
scroll to position [376, 0]
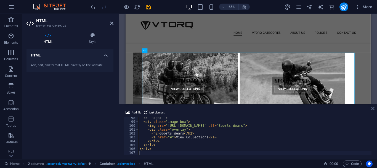
click at [374, 110] on icon at bounding box center [372, 108] width 3 height 4
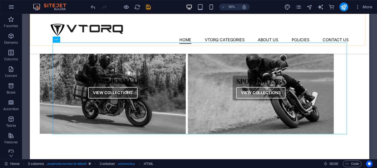
scroll to position [138, 0]
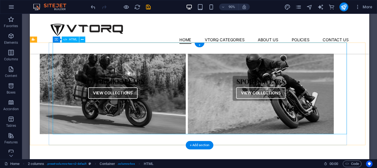
click at [162, 88] on div "Collections Motorbike Wears View Collections Sports Wears View Collections" at bounding box center [204, 97] width 327 height 102
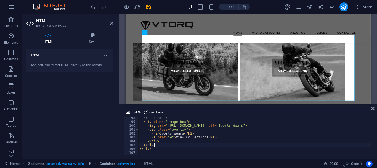
click at [175, 145] on div "<!-- Right --> < div class = "image-box" > < img src = "https://cdn1.site-media…" at bounding box center [274, 138] width 272 height 44
type textarea "</div>"
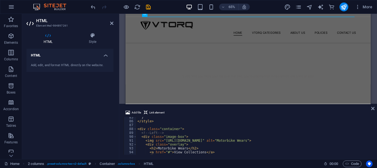
scroll to position [377, 0]
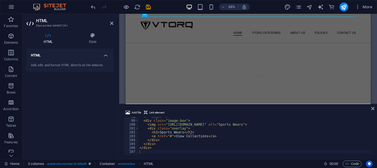
type textarea "</div>"
click at [194, 140] on div "<!-- Right --> < div class = "image-box" > < img src = "https://cdn1.site-media…" at bounding box center [274, 137] width 272 height 44
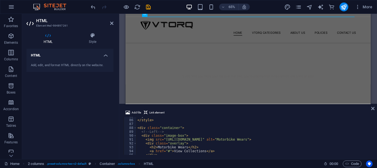
scroll to position [311, 0]
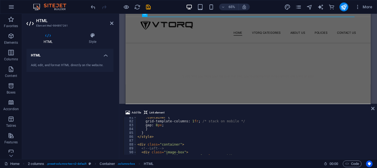
click at [375, 109] on div "Add file Link element </div> 81 82 83 84 85 86 87 88 89 90 91 92 .container { g…" at bounding box center [248, 132] width 258 height 54
click at [372, 110] on icon at bounding box center [372, 108] width 3 height 4
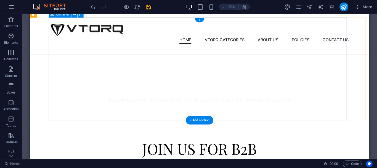
click at [118, 105] on div "Drop content here or Add elements Paste clipboard" at bounding box center [201, 75] width 331 height 114
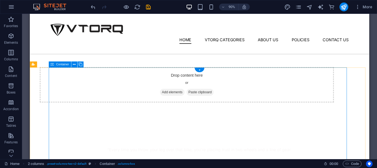
scroll to position [110, 0]
click at [116, 94] on div "Drop content here or Add elements Paste clipboard" at bounding box center [204, 92] width 327 height 39
select select "px"
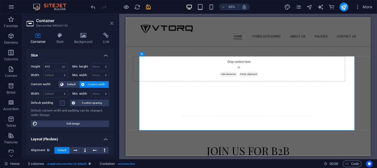
click at [113, 21] on icon at bounding box center [111, 23] width 3 height 4
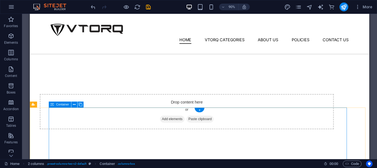
scroll to position [55, 0]
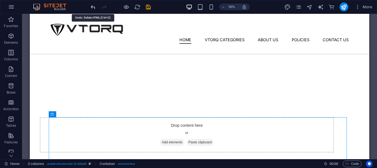
click at [93, 7] on icon "undo" at bounding box center [93, 7] width 6 height 6
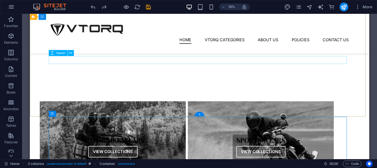
scroll to position [83, 0]
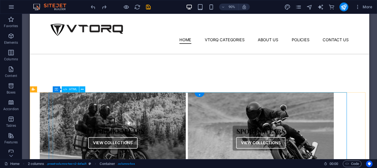
click at [156, 111] on div "Collections Motorbike Wears View Collections Sports Wears View Collections" at bounding box center [204, 152] width 327 height 102
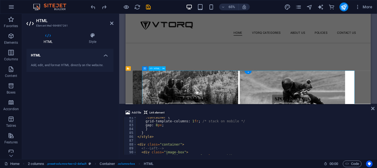
scroll to position [311, 0]
click at [152, 115] on span "Link element" at bounding box center [156, 112] width 15 height 7
click at [152, 121] on div ".container { grid-template-columns : 1 fr ; /* stack on mobile */ gap : 8 px ; …" at bounding box center [272, 137] width 272 height 44
type textarea "</div>"
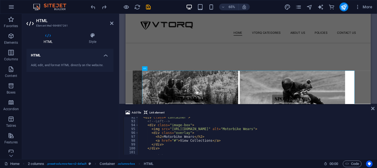
scroll to position [353, 0]
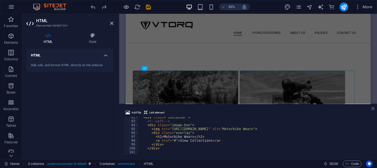
click at [371, 108] on icon at bounding box center [372, 108] width 3 height 4
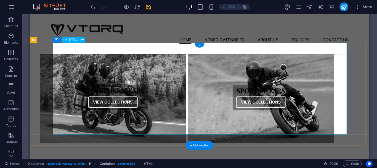
scroll to position [138, 0]
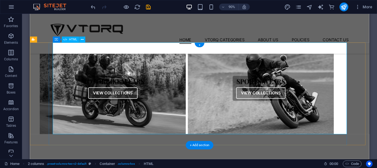
click at [76, 104] on div "Collections Motorbike Wears View Collections Sports Wears View Collections" at bounding box center [204, 97] width 327 height 102
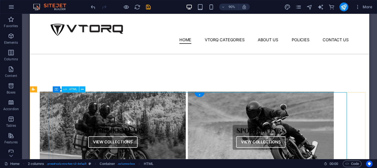
scroll to position [83, 0]
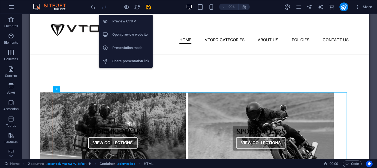
click at [121, 8] on div at bounding box center [121, 6] width 62 height 9
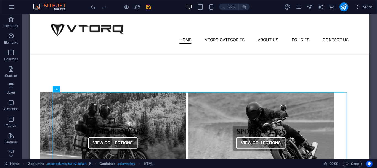
click at [123, 7] on div at bounding box center [121, 6] width 62 height 9
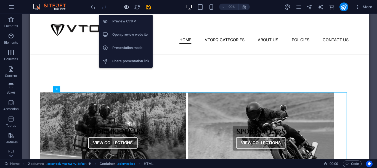
click at [126, 7] on icon "button" at bounding box center [126, 7] width 6 height 6
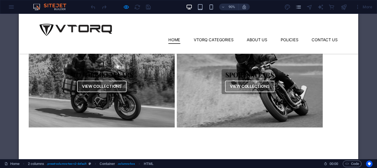
scroll to position [138, 0]
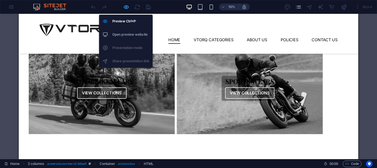
click at [123, 7] on icon "button" at bounding box center [126, 7] width 6 height 6
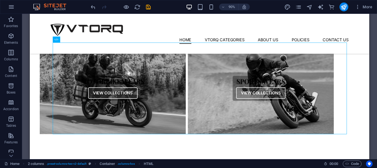
click at [88, 9] on div "90% More" at bounding box center [188, 6] width 376 height 13
click at [90, 6] on icon "undo" at bounding box center [93, 7] width 6 height 6
click at [92, 7] on icon "undo" at bounding box center [93, 7] width 6 height 6
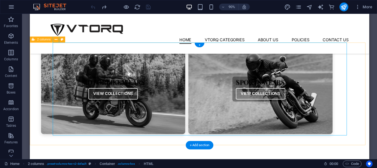
click at [47, 89] on div "Collections Motorbike Wears View Collections Sports Wears View Collections" at bounding box center [218, 103] width 377 height 114
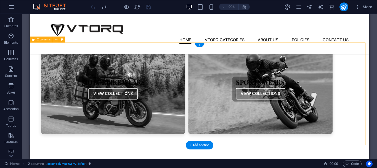
click at [47, 89] on div "Collections Motorbike Wears View Collections Sports Wears View Collections" at bounding box center [218, 103] width 377 height 114
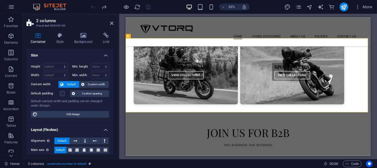
click at [59, 94] on label "Default padding" at bounding box center [45, 93] width 29 height 7
click at [0, 0] on input "Default padding" at bounding box center [0, 0] width 0 height 0
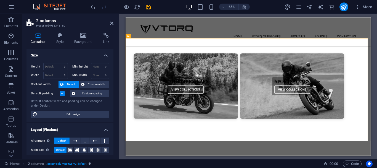
click at [62, 94] on label at bounding box center [62, 93] width 5 height 5
click at [0, 0] on input "Default padding" at bounding box center [0, 0] width 0 height 0
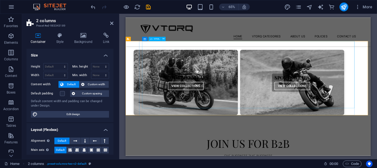
scroll to position [110, 0]
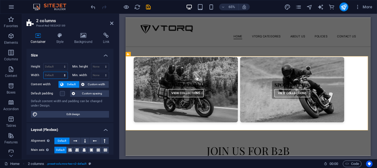
click at [61, 75] on select "Default px rem % em vh vw" at bounding box center [56, 75] width 24 height 7
select select "px"
click at [59, 72] on select "Default px rem % em vh vw" at bounding box center [56, 75] width 24 height 7
click at [53, 74] on input "1351" at bounding box center [56, 75] width 24 height 7
click at [51, 73] on input "1351" at bounding box center [56, 75] width 24 height 7
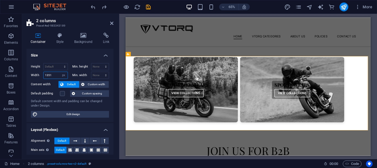
click at [51, 73] on input "1351" at bounding box center [56, 75] width 24 height 7
click at [54, 74] on input "1400" at bounding box center [56, 75] width 24 height 7
click at [45, 72] on input "1500" at bounding box center [56, 75] width 24 height 7
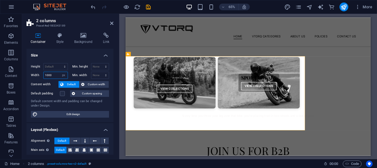
click at [46, 72] on input "1000" at bounding box center [56, 75] width 24 height 7
type input "1351"
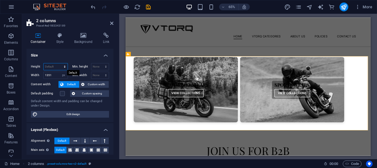
click at [57, 65] on select "Default px rem % vh vw" at bounding box center [56, 66] width 24 height 7
select select "px"
click at [59, 63] on select "Default px rem % vh vw" at bounding box center [56, 66] width 24 height 7
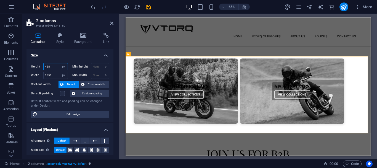
click at [54, 66] on input "428" at bounding box center [56, 66] width 24 height 7
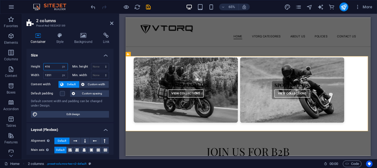
click at [54, 66] on input "416" at bounding box center [56, 66] width 24 height 7
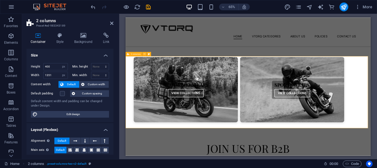
scroll to position [83, 0]
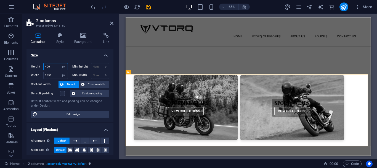
click at [54, 67] on input "400" at bounding box center [56, 66] width 24 height 7
type input "412"
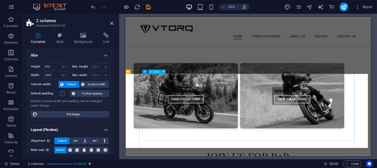
scroll to position [110, 0]
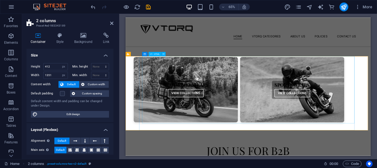
drag, startPoint x: 150, startPoint y: 99, endPoint x: 251, endPoint y: 80, distance: 101.9
click at [251, 80] on div "Collections Motorbike Wears View Collections Sports Wears View Collections" at bounding box center [300, 127] width 327 height 103
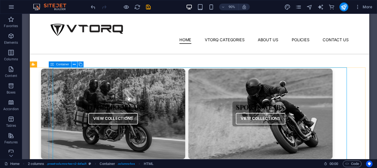
click at [73, 63] on button at bounding box center [74, 64] width 6 height 6
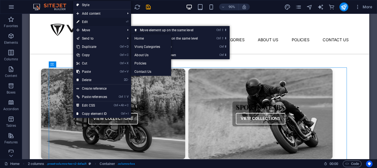
click at [93, 20] on link "⏎ Edit" at bounding box center [91, 22] width 37 height 8
select select "px"
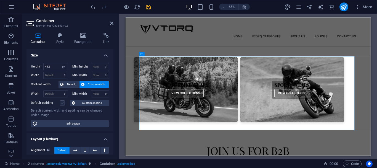
click at [65, 104] on label at bounding box center [62, 102] width 5 height 5
click at [0, 0] on input "Default padding" at bounding box center [0, 0] width 0 height 0
click at [61, 104] on label at bounding box center [62, 102] width 5 height 5
click at [0, 0] on input "Default padding" at bounding box center [0, 0] width 0 height 0
click at [74, 103] on button "Custom spacing" at bounding box center [89, 102] width 39 height 7
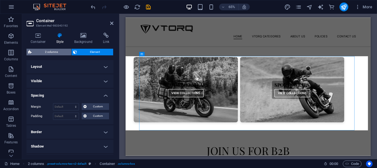
click at [53, 52] on span "2 columns" at bounding box center [51, 52] width 36 height 7
select select "rem"
select select "preset-columns-two-v2-default"
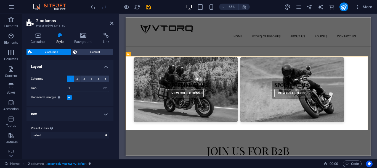
click at [69, 99] on label at bounding box center [69, 97] width 5 height 5
click at [0, 0] on input "Horizontal margin Only if the containers "Content width" is not set to "Default"" at bounding box center [0, 0] width 0 height 0
click at [69, 99] on label at bounding box center [69, 97] width 5 height 5
click at [0, 0] on input "Horizontal margin Only if the containers "Content width" is not set to "Default"" at bounding box center [0, 0] width 0 height 0
click at [148, 90] on div "Collections Motorbike Wears View Collections Sports Wears View Collections" at bounding box center [297, 133] width 331 height 114
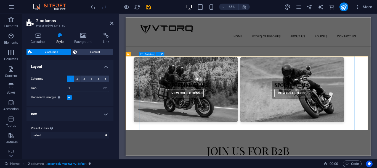
click at [148, 90] on div "Collections Motorbike Wears View Collections Sports Wears View Collections" at bounding box center [297, 133] width 331 height 114
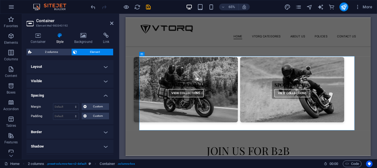
click at [79, 89] on h4 "Spacing" at bounding box center [69, 94] width 87 height 10
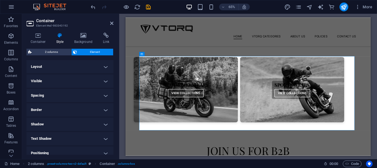
click at [60, 48] on div "Container Style Background Link Size Height 412 Default px rem % vh vw Min. hei…" at bounding box center [69, 94] width 87 height 122
click at [78, 70] on h4 "Layout" at bounding box center [69, 66] width 87 height 13
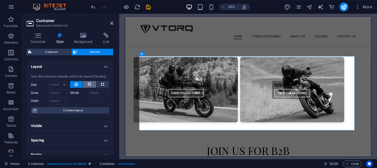
click at [91, 83] on button at bounding box center [89, 84] width 13 height 7
click at [101, 83] on icon at bounding box center [102, 84] width 3 height 7
type input "100"
select select "%"
click at [106, 65] on h4 "Layout" at bounding box center [69, 65] width 87 height 10
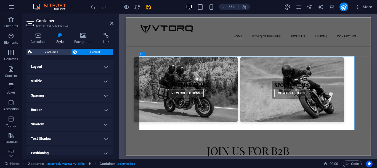
click at [79, 93] on h4 "Spacing" at bounding box center [69, 95] width 87 height 13
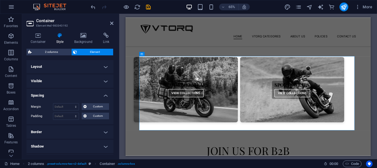
click at [83, 96] on h4 "Spacing" at bounding box center [69, 94] width 87 height 10
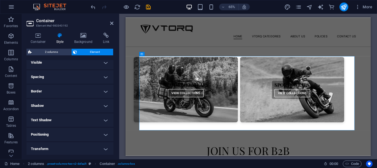
scroll to position [28, 0]
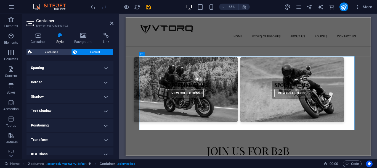
click at [76, 93] on h4 "Shadow" at bounding box center [69, 96] width 87 height 13
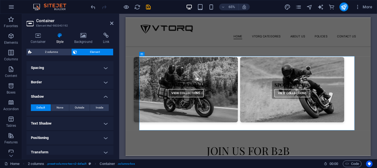
click at [80, 82] on h4 "Border" at bounding box center [69, 81] width 87 height 13
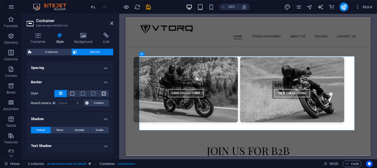
click at [89, 83] on h4 "Border" at bounding box center [69, 80] width 87 height 10
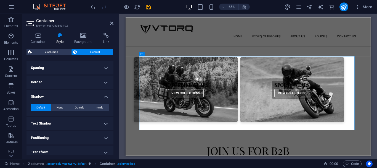
click at [89, 84] on h4 "Border" at bounding box center [69, 81] width 87 height 13
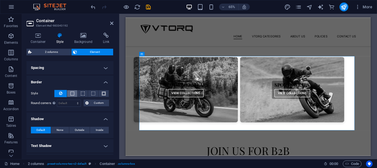
click at [74, 93] on button at bounding box center [72, 93] width 10 height 7
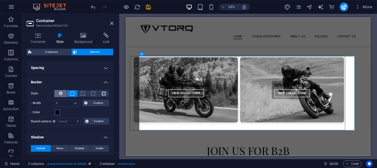
click at [61, 91] on icon at bounding box center [60, 93] width 3 height 7
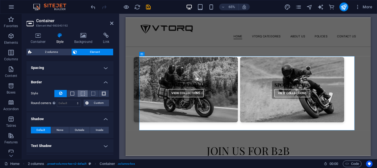
click at [86, 90] on button at bounding box center [83, 93] width 10 height 7
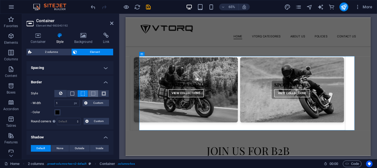
click at [90, 91] on button at bounding box center [93, 93] width 10 height 7
click at [99, 92] on button at bounding box center [104, 93] width 10 height 7
click at [61, 93] on icon at bounding box center [60, 93] width 3 height 7
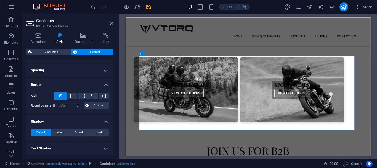
scroll to position [0, 0]
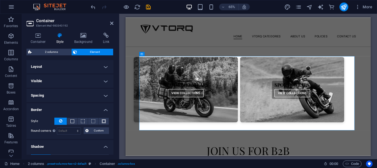
click at [54, 81] on h4 "Visible" at bounding box center [69, 80] width 87 height 13
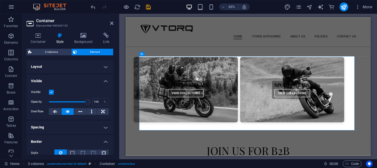
click at [57, 81] on h4 "Visible" at bounding box center [69, 79] width 87 height 10
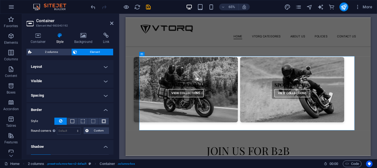
click at [51, 95] on h4 "Spacing" at bounding box center [69, 95] width 87 height 13
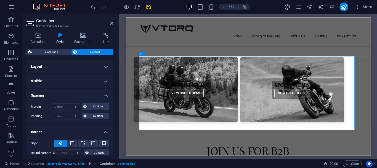
click at [51, 94] on h4 "Spacing" at bounding box center [69, 94] width 87 height 10
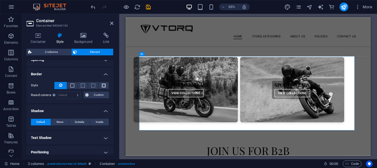
scroll to position [97, 0]
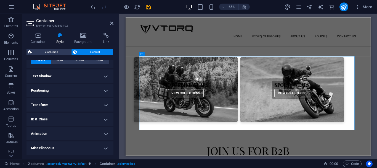
click at [44, 128] on h4 "Animation" at bounding box center [69, 133] width 87 height 13
click at [47, 130] on h4 "Animation" at bounding box center [69, 132] width 87 height 10
click at [47, 142] on h4 "Miscellaneous" at bounding box center [69, 147] width 87 height 13
click at [49, 145] on h4 "Miscellaneous" at bounding box center [69, 146] width 87 height 10
click at [47, 114] on h4 "ID & Class" at bounding box center [69, 118] width 87 height 13
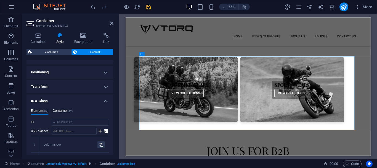
scroll to position [125, 0]
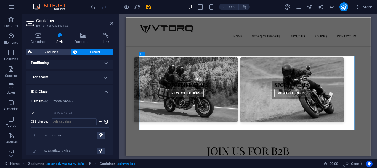
click at [86, 78] on h4 "Transform" at bounding box center [69, 76] width 87 height 13
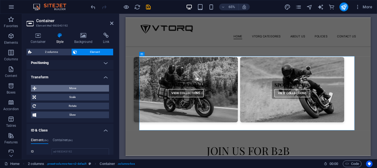
click at [74, 88] on span "Move" at bounding box center [72, 88] width 69 height 7
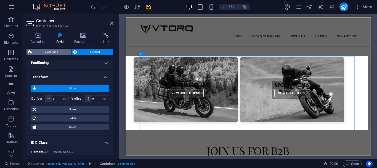
click at [59, 51] on span "2 columns" at bounding box center [51, 52] width 36 height 7
select select "rem"
select select "preset-columns-two-v2-default"
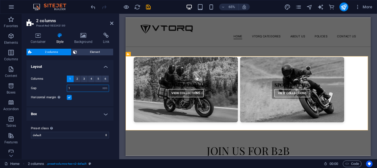
drag, startPoint x: 78, startPoint y: 88, endPoint x: 66, endPoint y: 88, distance: 12.2
click at [66, 88] on div "Gap 1 px rem % vw vh" at bounding box center [70, 87] width 78 height 7
type input "0"
click at [71, 97] on label at bounding box center [69, 97] width 5 height 5
click at [0, 0] on input "Horizontal margin Only if the containers "Content width" is not set to "Default"" at bounding box center [0, 0] width 0 height 0
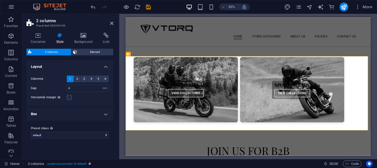
click at [82, 115] on h4 "Box" at bounding box center [69, 113] width 87 height 13
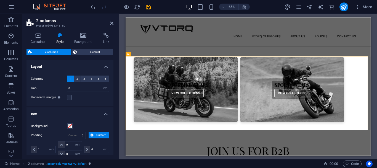
scroll to position [28, 0]
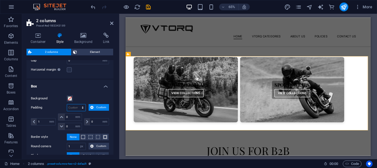
click at [77, 105] on select "px rem % vw vh Custom" at bounding box center [76, 107] width 18 height 7
select select "rem"
click at [77, 104] on select "px rem % vw vh Custom" at bounding box center [76, 107] width 18 height 7
type input "0"
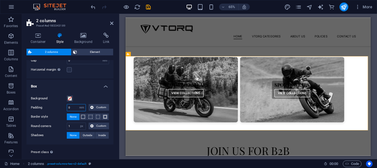
click at [75, 108] on input "0" at bounding box center [76, 107] width 18 height 7
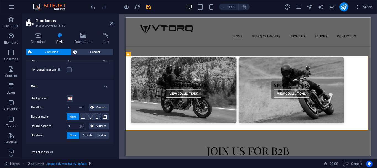
click at [94, 96] on div "Background" at bounding box center [70, 98] width 78 height 7
click at [81, 116] on span at bounding box center [83, 117] width 4 height 4
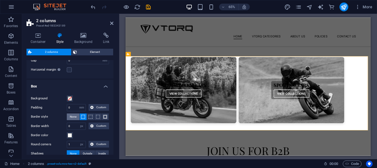
click at [78, 116] on button "None" at bounding box center [73, 116] width 13 height 7
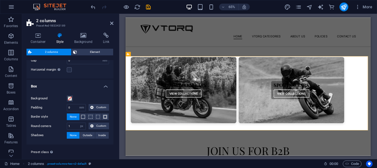
click at [110, 21] on h2 "2 columns" at bounding box center [74, 20] width 77 height 5
click at [111, 24] on icon at bounding box center [111, 23] width 3 height 4
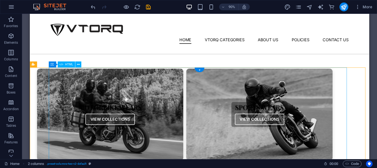
click at [117, 100] on div "Collections Motorbike Wears View Collections Sports Wears View Collections" at bounding box center [201, 125] width 331 height 104
click at [39, 82] on div "Collections Motorbike Wears View Collections Sports Wears View Collections" at bounding box center [216, 130] width 373 height 114
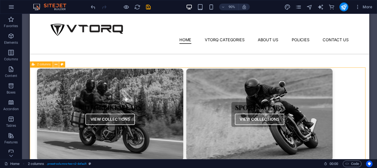
click at [56, 65] on icon at bounding box center [56, 64] width 3 height 5
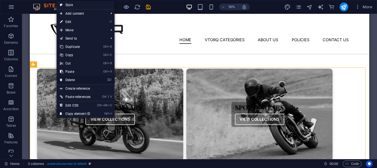
click at [75, 77] on link "⌦ Delete" at bounding box center [75, 80] width 37 height 8
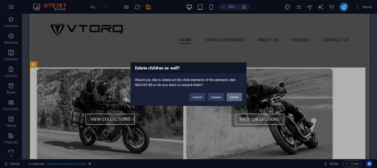
click at [238, 97] on button "Delete" at bounding box center [234, 96] width 15 height 8
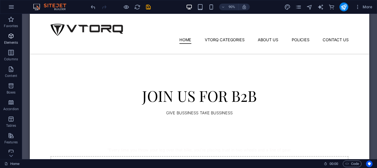
click at [5, 33] on span "Elements" at bounding box center [11, 39] width 22 height 13
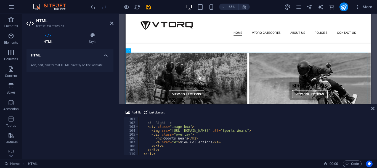
scroll to position [353, 0]
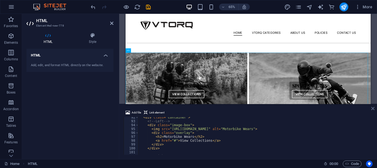
click at [371, 106] on icon at bounding box center [372, 108] width 3 height 4
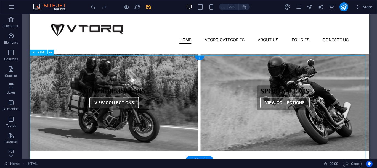
scroll to position [166, 0]
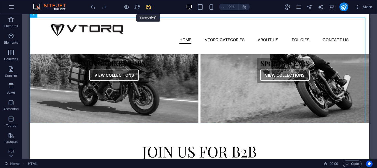
click at [148, 6] on icon "save" at bounding box center [148, 7] width 6 height 6
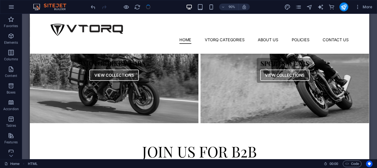
checkbox input "false"
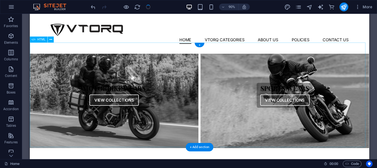
scroll to position [110, 0]
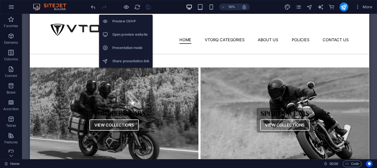
drag, startPoint x: 126, startPoint y: 16, endPoint x: 134, endPoint y: 28, distance: 15.0
click at [126, 16] on li "Preview Ctrl+P" at bounding box center [126, 21] width 54 height 13
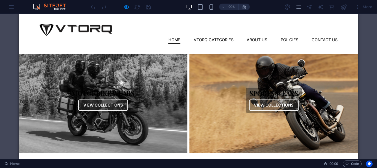
scroll to position [138, 0]
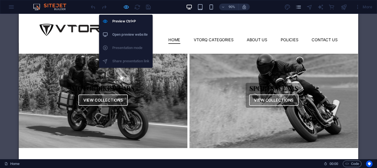
click at [125, 6] on icon "button" at bounding box center [126, 7] width 6 height 6
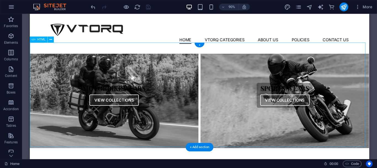
click at [184, 85] on div "Collections Motorbike Wears View Collections Sports Wears View Collections" at bounding box center [218, 104] width 377 height 117
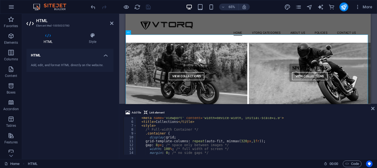
scroll to position [17, 0]
drag, startPoint x: 158, startPoint y: 146, endPoint x: 160, endPoint y: 144, distance: 2.8
click at [160, 144] on div "< meta name = "viewport" content = "width=device-width, initial-scale=1.0" > < …" at bounding box center [274, 138] width 276 height 44
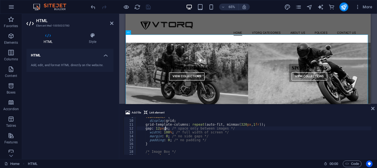
scroll to position [33, 0]
click at [164, 136] on div ".container { display : grid ; grid-template-columns : repeat (auto-fit, minmax(…" at bounding box center [274, 137] width 276 height 44
drag, startPoint x: 164, startPoint y: 140, endPoint x: 167, endPoint y: 140, distance: 2.8
click at [167, 140] on div ".container { display : grid ; grid-template-columns : repeat (auto-fit, minmax(…" at bounding box center [274, 137] width 276 height 44
click at [167, 140] on div ".container { display : grid ; grid-template-columns : repeat (auto-fit, minmax(…" at bounding box center [253, 136] width 235 height 38
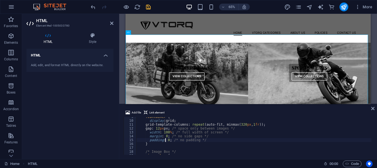
click at [166, 140] on div ".container { display : grid ; grid-template-columns : repeat (auto-fit, minmax(…" at bounding box center [274, 137] width 276 height 44
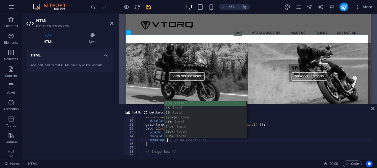
scroll to position [0, 2]
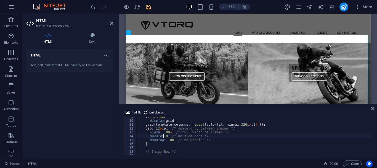
click at [164, 136] on div ".container { display : grid ; grid-template-columns : repeat (auto-fit, minmax(…" at bounding box center [274, 137] width 276 height 44
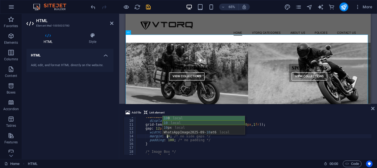
click at [203, 122] on div "10 0 local 10 local 10 px local WhatsAppImage2025-09- 10 at6 local" at bounding box center [204, 130] width 82 height 28
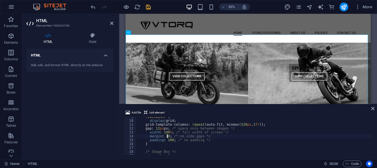
type textarea "margin: 10; /* no side gaps */"
click at [372, 106] on aside "Add file Link element margin: 10; /* no side gaps */ 9 10 11 12 13 14 15 16 17 …" at bounding box center [248, 130] width 258 height 55
click at [373, 108] on icon at bounding box center [372, 108] width 3 height 4
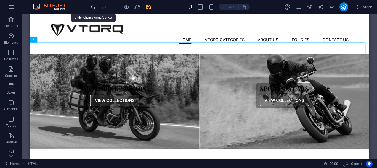
click at [91, 8] on icon "undo" at bounding box center [93, 7] width 6 height 6
click at [91, 7] on icon "undo" at bounding box center [93, 7] width 6 height 6
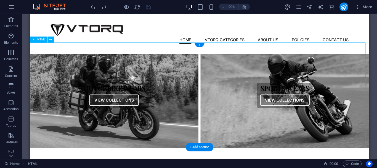
click at [125, 78] on div "Collections Motorbike Wears View Collections Sports Wears View Collections" at bounding box center [218, 104] width 377 height 117
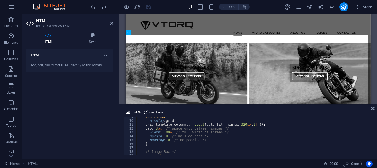
scroll to position [33, 0]
click at [166, 140] on div ".container { display : grid ; grid-template-columns : repeat (auto-fit, minmax(…" at bounding box center [274, 137] width 276 height 44
click at [165, 140] on div ".container { display : grid ; grid-template-columns : repeat (auto-fit, minmax(…" at bounding box center [253, 136] width 235 height 38
click at [166, 140] on div ".container { display : grid ; grid-template-columns : repeat (auto-fit, minmax(…" at bounding box center [274, 137] width 276 height 44
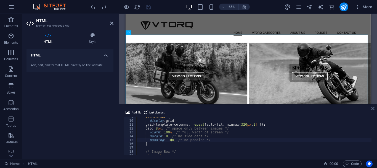
type textarea "padding: 100; /* no padding */"
click at [373, 107] on icon at bounding box center [372, 108] width 3 height 4
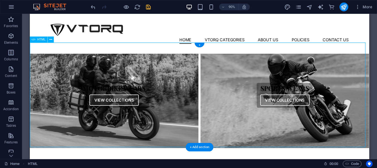
click at [158, 107] on div "Collections Motorbike Wears View Collections Sports Wears View Collections" at bounding box center [218, 104] width 377 height 117
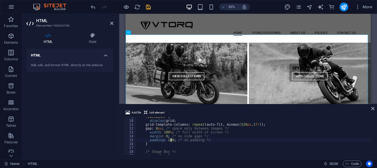
click at [166, 140] on div ".container { display : grid ; grid-template-columns : repeat (auto-fit, minmax(…" at bounding box center [274, 137] width 276 height 44
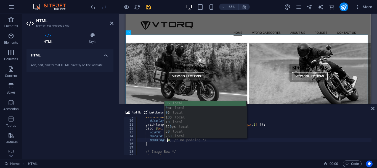
click at [159, 119] on div ".container { display : grid ; grid-template-columns : repeat (auto-fit, minmax(…" at bounding box center [274, 137] width 276 height 44
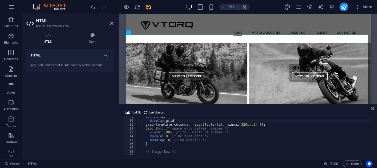
click at [161, 132] on div ".container { display : grid ; grid-template-columns : repeat (auto-fit, minmax(…" at bounding box center [274, 137] width 276 height 44
click at [159, 128] on div ".container { display : grid ; grid-template-columns : repeat (auto-fit, minmax(…" at bounding box center [274, 137] width 276 height 44
click at [159, 128] on div ".container { display : grid ; grid-template-columns : repeat (auto-fit, minmax(…" at bounding box center [253, 136] width 235 height 38
click at [159, 128] on div ".container { display : grid ; grid-template-columns : repeat (auto-fit, minmax(…" at bounding box center [274, 137] width 276 height 44
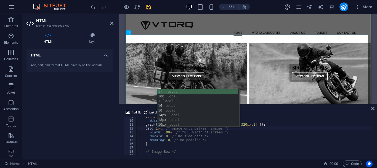
scroll to position [0, 2]
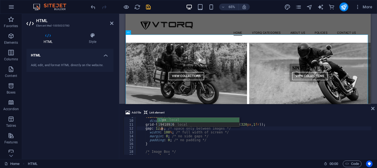
click at [166, 134] on div ".container { display : grid ; grid-template-columns : repeat (auto-fit, minmax(…" at bounding box center [274, 137] width 276 height 44
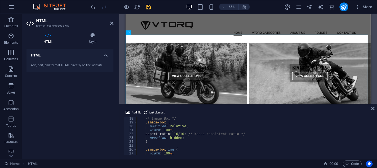
scroll to position [66, 0]
drag, startPoint x: 163, startPoint y: 130, endPoint x: 166, endPoint y: 131, distance: 3.8
click at [167, 130] on div "/* Image Box */ .image-box { position : relative ; width : 100 % ; aspect-ratio…" at bounding box center [274, 138] width 276 height 44
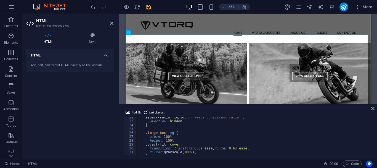
scroll to position [99, 0]
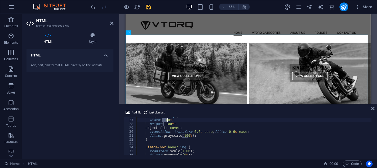
drag, startPoint x: 161, startPoint y: 119, endPoint x: 167, endPoint y: 119, distance: 5.3
click at [167, 119] on div ".image-box img { width : 100 % ; height : 100 % ; object-fit : cover ; transiti…" at bounding box center [274, 136] width 276 height 44
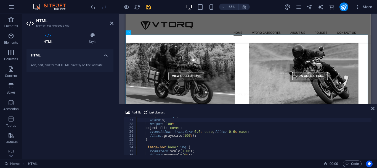
scroll to position [0, 2]
click at [162, 120] on div ".image-box img { width : 90 % ; height : 100 % ; object-fit : cover ; transitio…" at bounding box center [253, 136] width 235 height 38
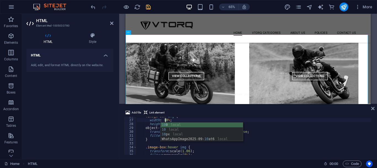
scroll to position [0, 2]
type textarea "width: 100%;"
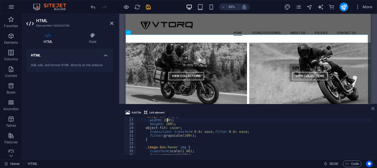
click at [374, 110] on icon at bounding box center [372, 108] width 3 height 4
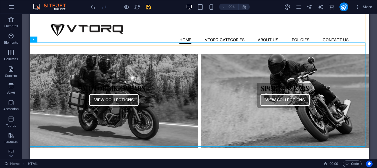
click at [153, 9] on div "90% More" at bounding box center [232, 6] width 285 height 9
click at [148, 8] on icon "save" at bounding box center [148, 7] width 6 height 6
checkbox input "false"
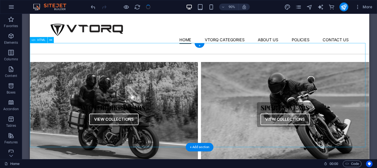
scroll to position [110, 0]
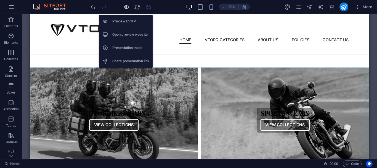
click at [128, 8] on icon "button" at bounding box center [126, 7] width 6 height 6
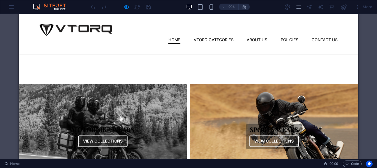
scroll to position [83, 0]
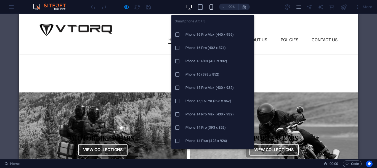
click at [214, 7] on icon "button" at bounding box center [211, 7] width 6 height 6
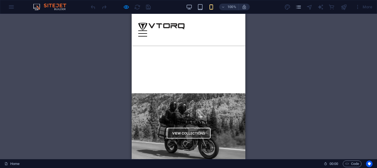
scroll to position [0, 0]
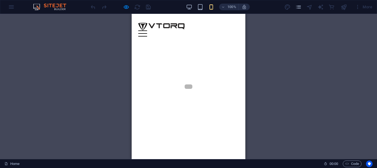
click at [198, 10] on div "100%" at bounding box center [218, 6] width 64 height 9
click at [202, 10] on div "100%" at bounding box center [218, 6] width 64 height 9
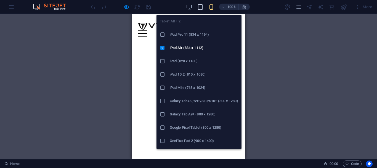
click at [202, 7] on icon "button" at bounding box center [200, 7] width 6 height 6
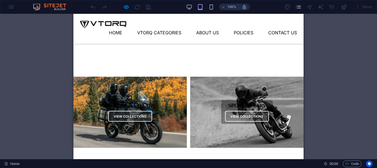
scroll to position [110, 0]
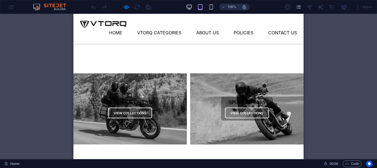
click at [188, 7] on icon "button" at bounding box center [189, 7] width 6 height 6
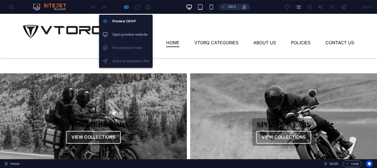
click at [125, 7] on icon "button" at bounding box center [126, 7] width 6 height 6
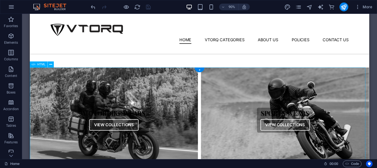
scroll to position [138, 0]
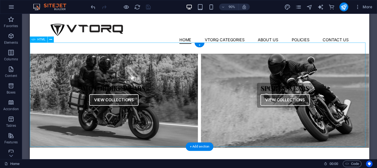
click at [164, 92] on div "Collections Motorbike Wears View Collections Sports Wears View Collections" at bounding box center [218, 104] width 377 height 117
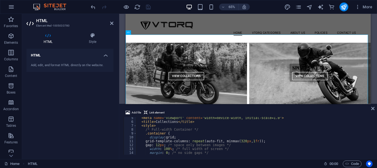
scroll to position [33, 0]
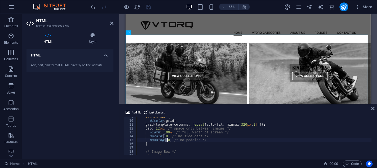
click at [168, 140] on div ".container { display : grid ; grid-template-columns : repeat (auto-fit, minmax(…" at bounding box center [274, 137] width 276 height 44
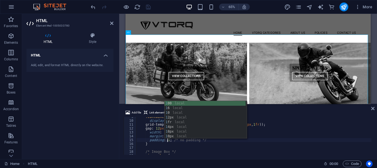
scroll to position [0, 2]
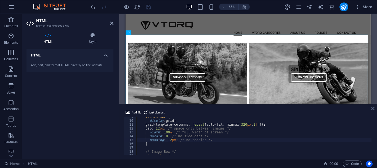
type textarea "padding: 12px; /* no padding */"
click at [374, 107] on icon at bounding box center [372, 108] width 3 height 4
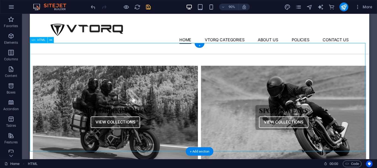
scroll to position [110, 0]
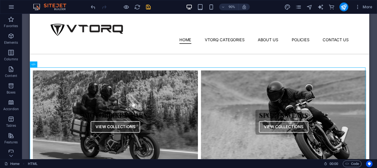
click at [148, 7] on icon "save" at bounding box center [148, 7] width 6 height 6
checkbox input "false"
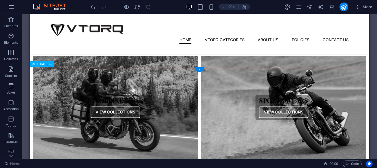
scroll to position [138, 0]
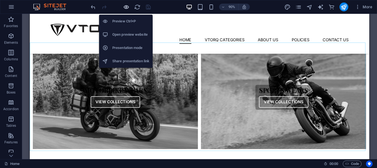
click at [125, 7] on icon "button" at bounding box center [126, 7] width 6 height 6
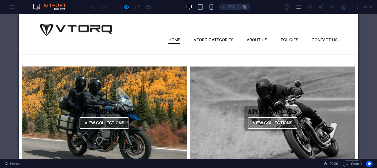
scroll to position [110, 0]
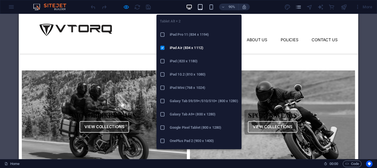
click at [199, 7] on icon "button" at bounding box center [200, 7] width 6 height 6
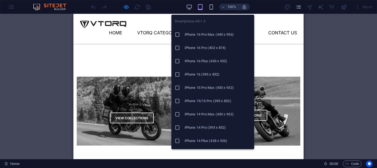
click at [199, 61] on h6 "iPhone 16 Plus (430 x 932)" at bounding box center [218, 61] width 66 height 7
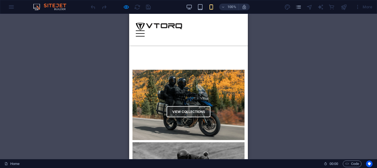
scroll to position [83, 0]
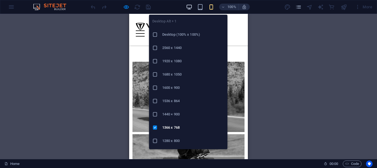
click at [191, 7] on icon "button" at bounding box center [189, 7] width 6 height 6
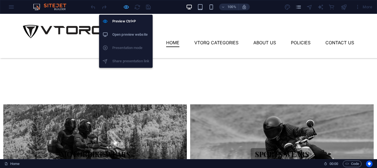
click at [123, 6] on icon "button" at bounding box center [126, 7] width 6 height 6
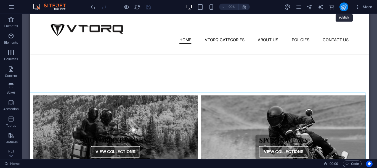
click at [342, 7] on icon "publish" at bounding box center [344, 7] width 6 height 6
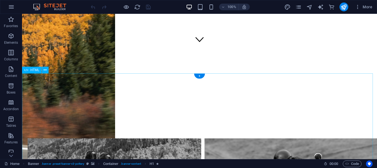
scroll to position [110, 0]
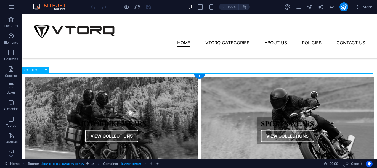
click at [164, 104] on div "Collections Motorbike Wears View Collections Sports Wears View Collections" at bounding box center [199, 130] width 355 height 115
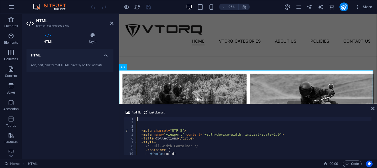
scroll to position [66, 0]
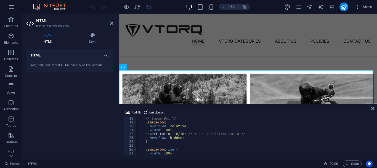
click at [178, 145] on div "/* Image Box */ .image-box { position : relative ; width : 100 % ; aspect-ratio…" at bounding box center [274, 138] width 276 height 44
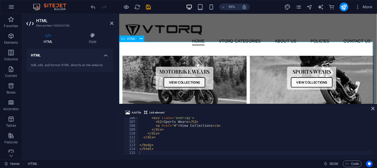
scroll to position [138, 0]
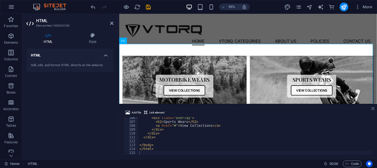
click at [373, 108] on icon at bounding box center [372, 108] width 3 height 4
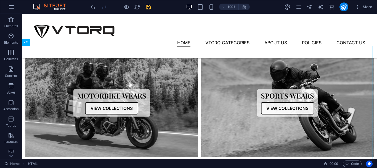
click at [147, 9] on icon "save" at bounding box center [148, 7] width 6 height 6
checkbox input "false"
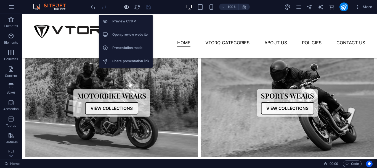
click at [129, 9] on icon "button" at bounding box center [126, 7] width 6 height 6
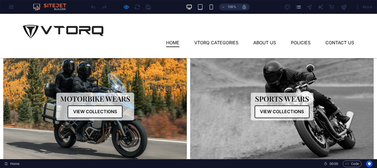
scroll to position [110, 0]
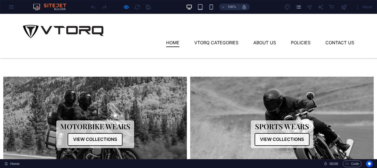
click at [206, 10] on div "100%" at bounding box center [218, 6] width 64 height 9
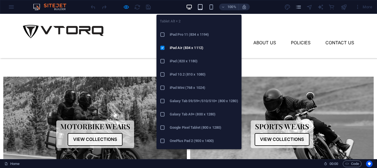
click at [198, 9] on icon "button" at bounding box center [200, 7] width 6 height 6
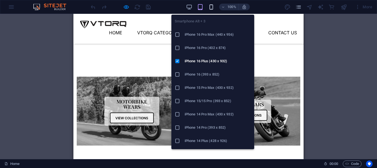
click at [209, 8] on icon "button" at bounding box center [211, 7] width 6 height 6
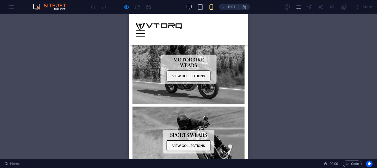
click at [183, 10] on div "100% More" at bounding box center [232, 6] width 285 height 9
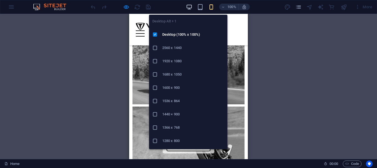
click at [188, 9] on icon "button" at bounding box center [189, 7] width 6 height 6
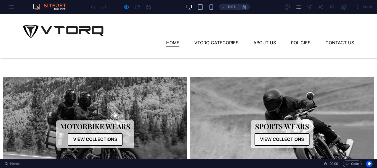
click at [126, 11] on div at bounding box center [121, 6] width 62 height 9
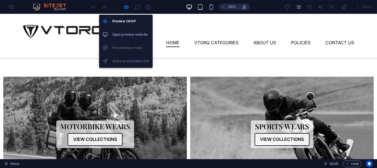
click at [122, 7] on div at bounding box center [121, 6] width 62 height 9
click at [125, 8] on icon "button" at bounding box center [126, 7] width 6 height 6
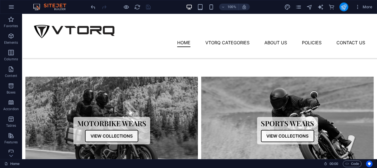
click at [340, 7] on button "publish" at bounding box center [343, 6] width 9 height 9
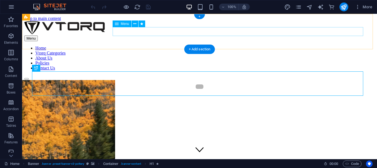
click at [143, 46] on nav "Home Vtorq Categories About Us Policies Contact Us" at bounding box center [199, 58] width 351 height 25
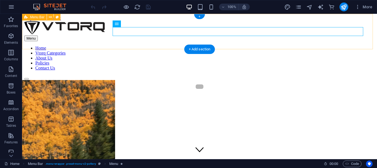
click at [141, 43] on div "Menu Home Vtorq Categories About Us Policies Contact Us" at bounding box center [199, 45] width 351 height 49
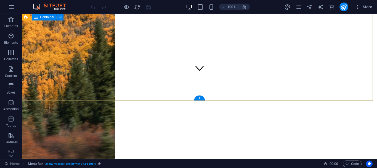
scroll to position [83, 0]
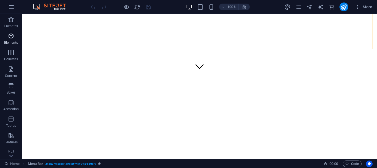
click at [6, 39] on span "Elements" at bounding box center [11, 39] width 22 height 13
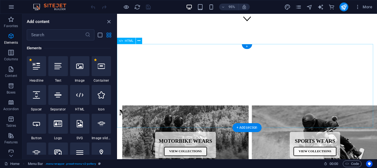
scroll to position [110, 0]
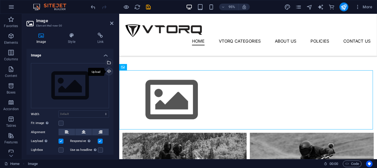
click at [108, 71] on div "Upload" at bounding box center [108, 72] width 8 height 8
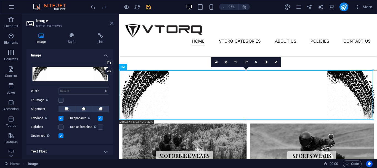
click at [113, 25] on icon at bounding box center [111, 23] width 3 height 4
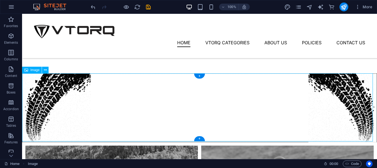
checkbox input "false"
click at [43, 71] on button at bounding box center [45, 70] width 7 height 7
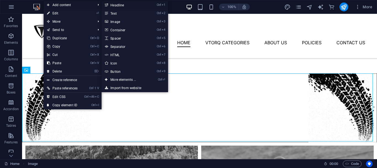
click at [121, 4] on link "Ctrl 1 Headline" at bounding box center [125, 5] width 46 height 8
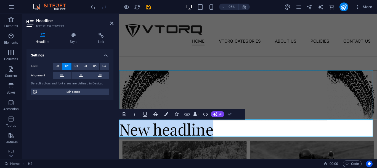
scroll to position [111, 0]
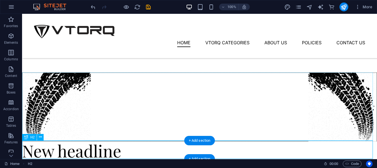
click at [102, 141] on div "New headline" at bounding box center [199, 150] width 355 height 18
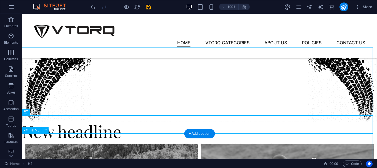
scroll to position [139, 0]
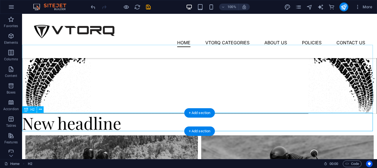
click at [107, 128] on div "New headline" at bounding box center [199, 122] width 355 height 18
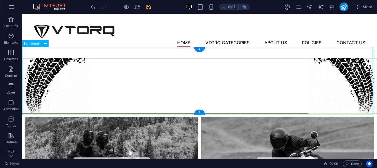
scroll to position [111, 0]
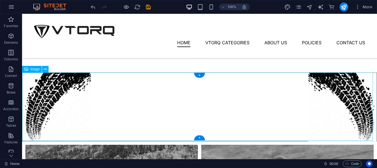
click at [156, 102] on figure at bounding box center [199, 106] width 355 height 69
click at [47, 71] on button at bounding box center [45, 69] width 7 height 7
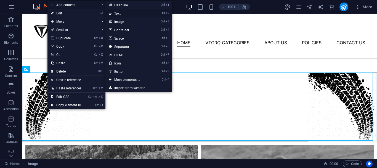
click at [118, 14] on link "Ctrl 2 Text" at bounding box center [128, 13] width 46 height 8
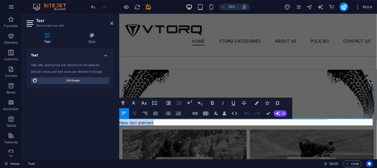
click at [135, 113] on icon "button" at bounding box center [135, 113] width 6 height 6
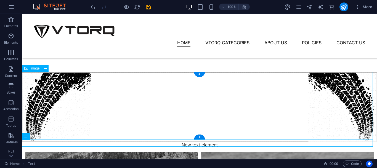
scroll to position [112, 0]
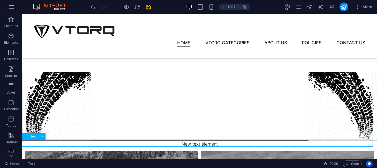
click at [198, 145] on div "New text element" at bounding box center [199, 143] width 355 height 7
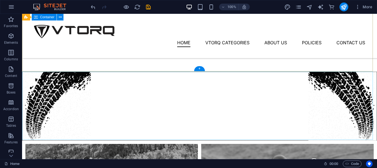
click at [164, 107] on div "MOTORBIKE COLLECTION “Every time you throw your leg over that bike, you're plac…" at bounding box center [199, 152] width 355 height 91
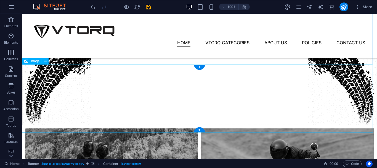
scroll to position [140, 0]
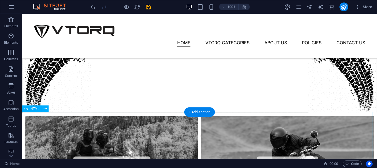
click at [196, 118] on div "Collections Motorbike Wears View Collections Sports Wears View Collections" at bounding box center [199, 170] width 355 height 115
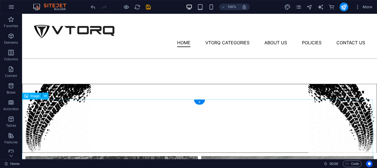
scroll to position [112, 0]
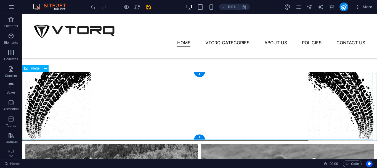
click at [129, 95] on figure at bounding box center [199, 105] width 355 height 69
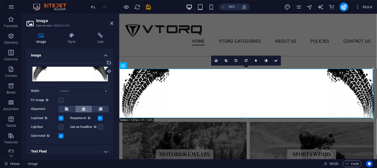
scroll to position [18, 0]
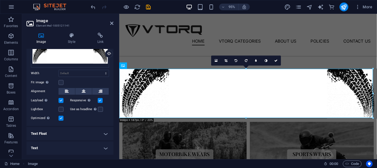
click at [91, 147] on h4 "Text" at bounding box center [69, 147] width 87 height 13
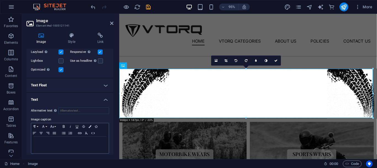
scroll to position [70, 0]
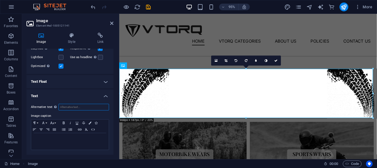
click at [71, 105] on input "Alternative text The alternative text is used by devices that cannot display im…" at bounding box center [84, 106] width 51 height 7
type input "h"
click at [73, 111] on div "Alternative text The alternative text is used by devices that cannot display im…" at bounding box center [69, 126] width 87 height 55
click at [73, 108] on input "Alternative text The alternative text is used by devices that cannot display im…" at bounding box center [84, 106] width 51 height 7
type input "v"
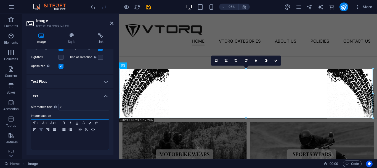
click at [41, 130] on icon "button" at bounding box center [40, 129] width 3 height 2
click at [48, 129] on icon "button" at bounding box center [47, 129] width 7 height 4
click at [41, 129] on icon "button" at bounding box center [41, 129] width 7 height 4
click at [50, 137] on p at bounding box center [70, 138] width 72 height 5
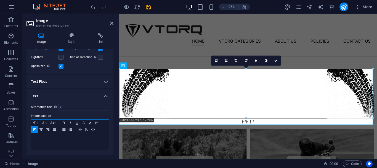
click at [44, 136] on p at bounding box center [70, 138] width 72 height 5
click at [70, 106] on input "v" at bounding box center [84, 106] width 51 height 7
click at [86, 79] on h4 "Text Float" at bounding box center [69, 81] width 87 height 13
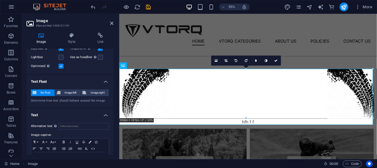
click at [43, 91] on span "No float" at bounding box center [45, 92] width 15 height 7
click at [57, 91] on icon at bounding box center [59, 92] width 4 height 7
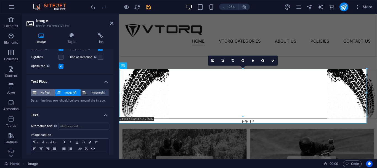
click at [44, 91] on span "No float" at bounding box center [45, 92] width 15 height 7
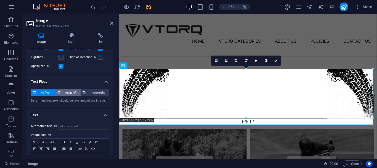
click at [70, 90] on span "Image left" at bounding box center [70, 92] width 17 height 7
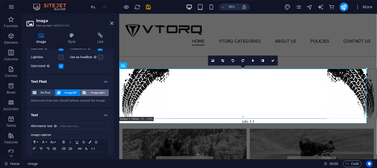
click at [93, 90] on span "Image right" at bounding box center [97, 92] width 19 height 7
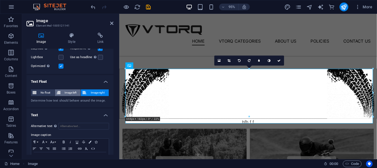
click at [57, 91] on icon at bounding box center [59, 92] width 4 height 7
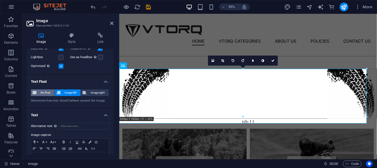
click at [43, 91] on span "No float" at bounding box center [45, 92] width 15 height 7
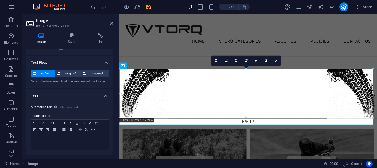
scroll to position [61, 0]
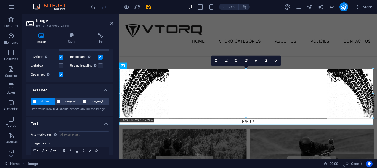
drag, startPoint x: 109, startPoint y: 22, endPoint x: 117, endPoint y: 28, distance: 10.2
click at [110, 22] on h2 "Image" at bounding box center [74, 20] width 77 height 5
click at [111, 20] on h2 "Image" at bounding box center [74, 20] width 77 height 5
click at [257, 120] on figure "hfh f f" at bounding box center [254, 101] width 271 height 60
click at [254, 128] on figure "hfh f f" at bounding box center [254, 101] width 271 height 60
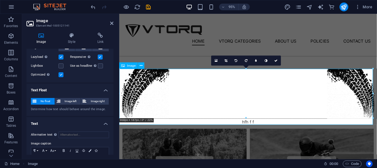
click at [254, 128] on figure "hfh f f" at bounding box center [254, 101] width 271 height 60
click at [251, 127] on figure "hfh f f" at bounding box center [254, 101] width 271 height 60
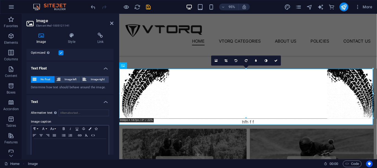
scroll to position [89, 0]
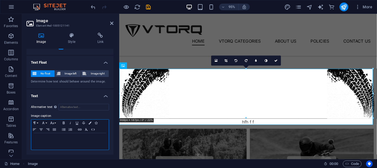
click at [79, 136] on p at bounding box center [70, 138] width 72 height 5
click at [64, 140] on p at bounding box center [70, 138] width 72 height 5
click at [105, 97] on h4 "Text" at bounding box center [69, 94] width 87 height 10
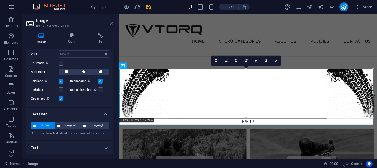
click at [112, 22] on icon at bounding box center [111, 23] width 3 height 4
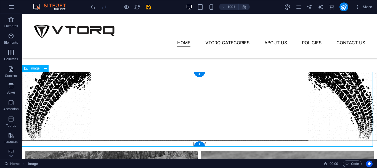
click at [216, 142] on figure "hfh f f" at bounding box center [199, 109] width 355 height 76
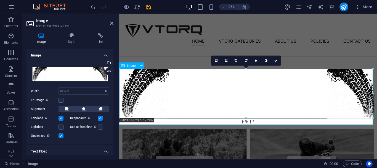
click at [255, 128] on figure "hfh f f" at bounding box center [254, 101] width 271 height 60
click at [255, 127] on figure "hfh f f" at bounding box center [254, 101] width 271 height 60
drag, startPoint x: 365, startPoint y: 132, endPoint x: 252, endPoint y: 131, distance: 112.6
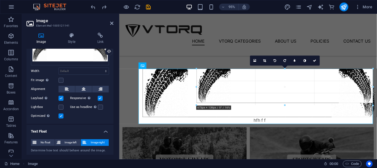
scroll to position [28, 0]
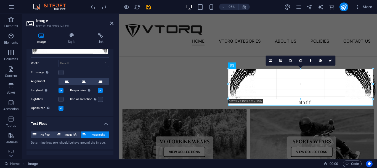
click at [165, 99] on div at bounding box center [246, 129] width 254 height 120
type input "552"
select select "px"
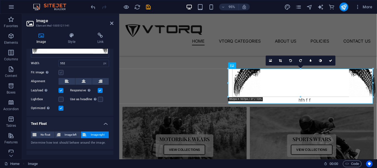
click at [61, 72] on label at bounding box center [61, 72] width 5 height 5
click at [0, 0] on input "Fit image Automatically fit image to a fixed width and height" at bounding box center [0, 0] width 0 height 0
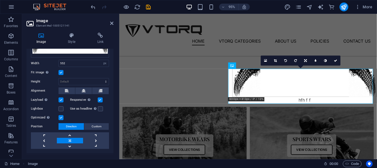
click at [61, 72] on label at bounding box center [61, 72] width 5 height 5
click at [0, 0] on input "Fit image Automatically fit image to a fixed width and height" at bounding box center [0, 0] width 0 height 0
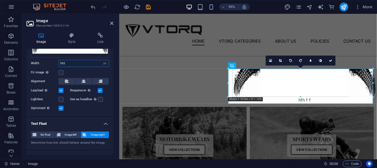
click at [77, 61] on input "552" at bounding box center [84, 63] width 50 height 7
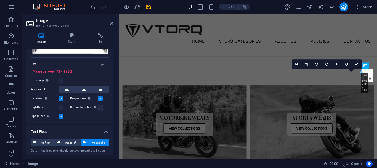
click at [75, 62] on input "1" at bounding box center [84, 64] width 46 height 7
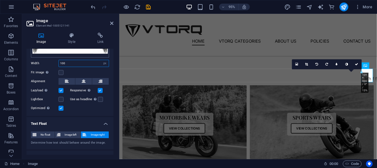
type input "100"
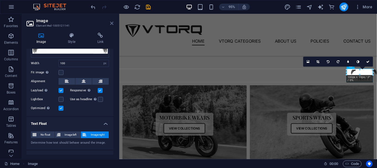
click at [113, 22] on icon at bounding box center [111, 23] width 3 height 4
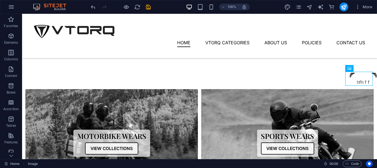
click at [97, 6] on div at bounding box center [121, 6] width 62 height 9
click at [95, 6] on icon "undo" at bounding box center [93, 7] width 6 height 6
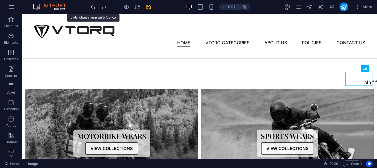
click at [95, 6] on icon "undo" at bounding box center [93, 7] width 6 height 6
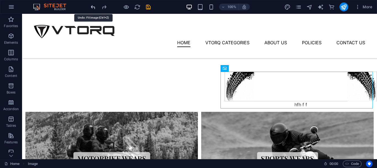
click at [95, 6] on icon "undo" at bounding box center [93, 7] width 6 height 6
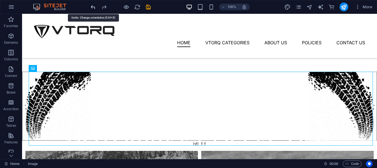
click at [93, 7] on icon "undo" at bounding box center [93, 7] width 6 height 6
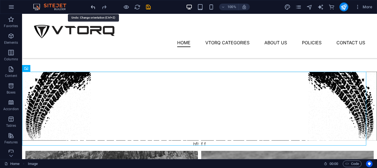
click at [93, 7] on icon "undo" at bounding box center [93, 7] width 6 height 6
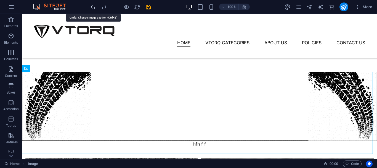
click at [93, 7] on icon "undo" at bounding box center [93, 7] width 6 height 6
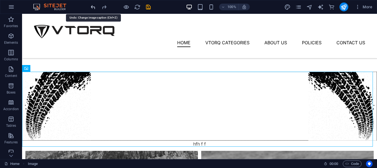
click at [93, 7] on icon "undo" at bounding box center [93, 7] width 6 height 6
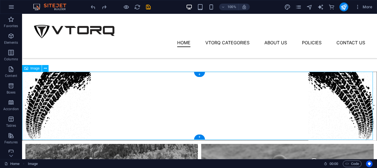
click at [171, 92] on figure at bounding box center [199, 105] width 355 height 69
click at [172, 93] on figure at bounding box center [199, 105] width 355 height 69
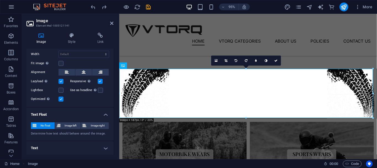
click at [94, 111] on h4 "Text Float" at bounding box center [69, 113] width 87 height 10
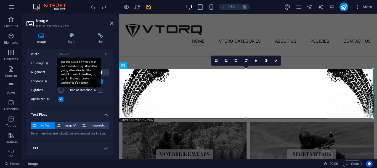
scroll to position [18, 0]
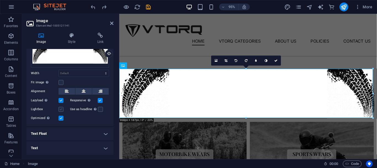
click at [63, 108] on label at bounding box center [61, 109] width 5 height 5
click at [0, 0] on input "Lightbox" at bounding box center [0, 0] width 0 height 0
click at [62, 109] on label at bounding box center [61, 109] width 5 height 5
click at [0, 0] on input "Lightbox" at bounding box center [0, 0] width 0 height 0
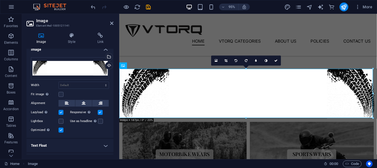
scroll to position [0, 0]
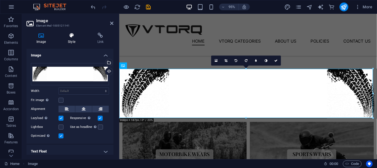
click at [61, 37] on icon at bounding box center [71, 36] width 27 height 6
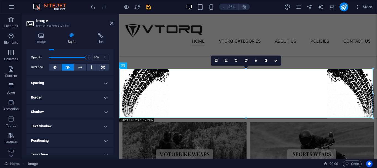
scroll to position [28, 0]
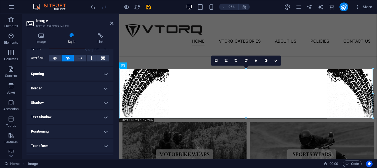
click at [66, 113] on h4 "Text Shadow" at bounding box center [69, 116] width 87 height 13
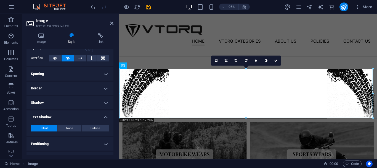
click at [73, 114] on h4 "Text Shadow" at bounding box center [69, 115] width 87 height 10
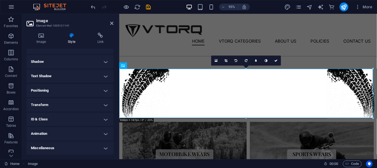
scroll to position [0, 0]
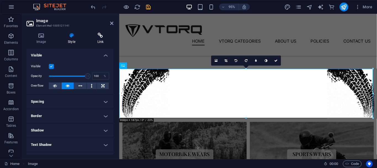
click at [95, 41] on h4 "Link" at bounding box center [100, 39] width 26 height 12
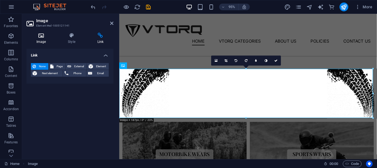
click at [39, 39] on h4 "Image" at bounding box center [41, 39] width 31 height 12
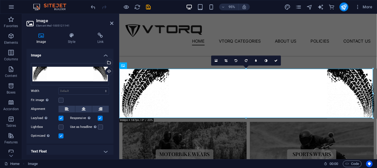
click at [105, 53] on h4 "Image" at bounding box center [69, 54] width 87 height 10
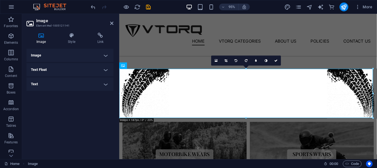
click at [103, 54] on h4 "Image" at bounding box center [69, 55] width 87 height 13
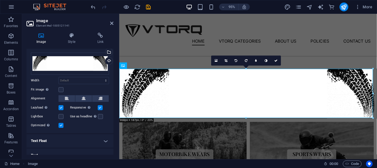
scroll to position [18, 0]
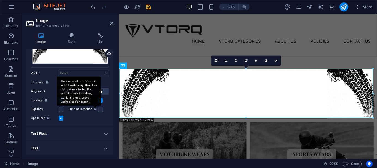
click at [94, 110] on icon at bounding box center [95, 108] width 2 height 3
click at [0, 0] on input "Use as headline The image will be wrapped in an H1 headline tag. Useful for giv…" at bounding box center [0, 0] width 0 height 0
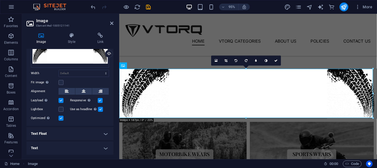
click at [97, 106] on label "Use as headline The image will be wrapped in an H1 headline tag. Useful for giv…" at bounding box center [84, 109] width 28 height 7
click at [0, 0] on input "Use as headline The image will be wrapped in an H1 headline tag. Useful for giv…" at bounding box center [0, 0] width 0 height 0
click at [99, 109] on label at bounding box center [100, 109] width 5 height 5
click at [0, 0] on input "Use as headline The image will be wrapped in an H1 headline tag. Useful for giv…" at bounding box center [0, 0] width 0 height 0
click at [70, 146] on h4 "Text" at bounding box center [69, 147] width 87 height 13
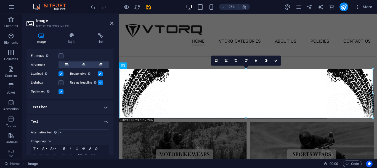
scroll to position [70, 0]
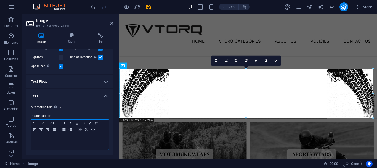
click at [65, 142] on div at bounding box center [70, 141] width 78 height 17
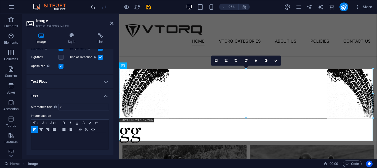
click at [94, 8] on icon "undo" at bounding box center [93, 7] width 6 height 6
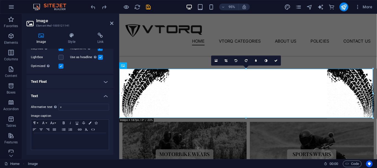
click at [108, 21] on h2 "Image" at bounding box center [74, 20] width 77 height 5
click at [109, 21] on h2 "Image" at bounding box center [74, 20] width 77 height 5
click at [110, 23] on icon at bounding box center [111, 23] width 3 height 4
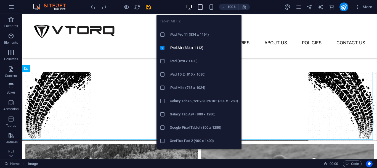
click at [200, 7] on icon "button" at bounding box center [200, 7] width 6 height 6
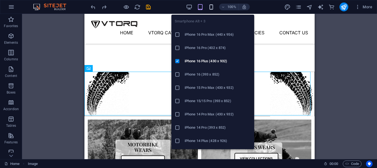
click at [213, 8] on icon "button" at bounding box center [211, 7] width 6 height 6
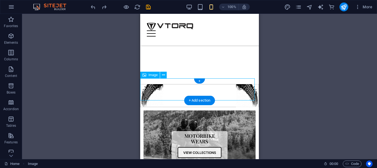
scroll to position [57, 0]
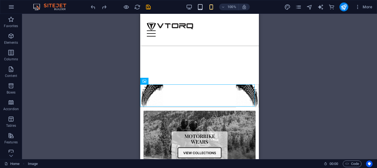
click at [199, 7] on icon "button" at bounding box center [200, 7] width 6 height 6
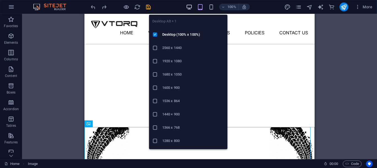
click at [192, 8] on icon "button" at bounding box center [189, 7] width 6 height 6
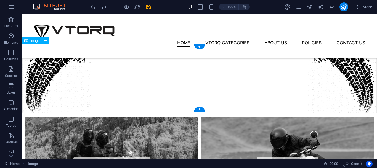
scroll to position [140, 0]
click at [150, 7] on icon "save" at bounding box center [148, 7] width 6 height 6
checkbox input "false"
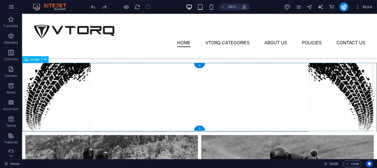
scroll to position [112, 0]
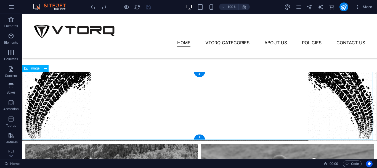
click at [155, 109] on figure at bounding box center [199, 105] width 355 height 69
click at [158, 107] on figure at bounding box center [199, 105] width 355 height 69
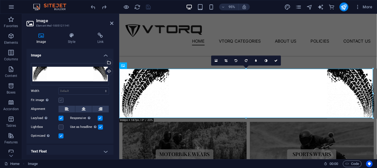
click at [61, 99] on label at bounding box center [61, 99] width 5 height 5
click at [0, 0] on input "Fit image Automatically fit image to a fixed width and height" at bounding box center [0, 0] width 0 height 0
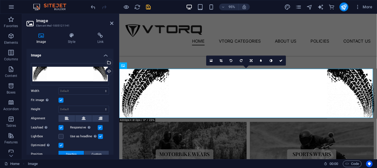
click at [59, 100] on label at bounding box center [61, 99] width 5 height 5
click at [0, 0] on input "Fit image Automatically fit image to a fixed width and height" at bounding box center [0, 0] width 0 height 0
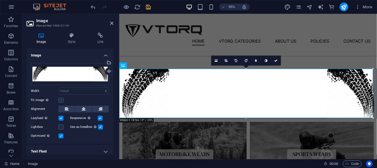
click at [59, 100] on label at bounding box center [61, 99] width 5 height 5
click at [0, 0] on input "Fit image Automatically fit image to a fixed width and height" at bounding box center [0, 0] width 0 height 0
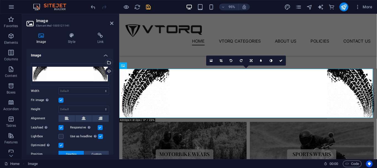
click at [59, 100] on label at bounding box center [61, 99] width 5 height 5
click at [0, 0] on input "Fit image Automatically fit image to a fixed width and height" at bounding box center [0, 0] width 0 height 0
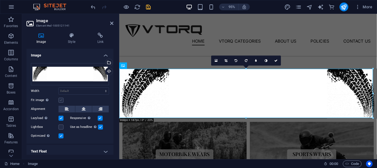
click at [59, 100] on label at bounding box center [61, 99] width 5 height 5
click at [0, 0] on input "Fit image Automatically fit image to a fixed width and height" at bounding box center [0, 0] width 0 height 0
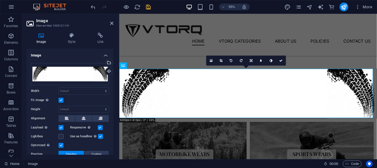
click at [59, 100] on label at bounding box center [61, 99] width 5 height 5
click at [0, 0] on input "Fit image Automatically fit image to a fixed width and height" at bounding box center [0, 0] width 0 height 0
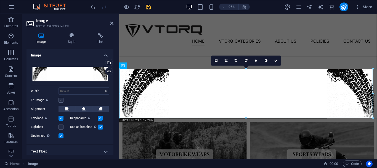
click at [59, 100] on label at bounding box center [61, 99] width 5 height 5
click at [0, 0] on input "Fit image Automatically fit image to a fixed width and height" at bounding box center [0, 0] width 0 height 0
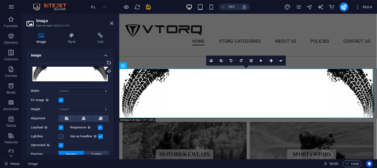
click at [60, 97] on label at bounding box center [61, 99] width 5 height 5
click at [0, 0] on input "Fit image Automatically fit image to a fixed width and height" at bounding box center [0, 0] width 0 height 0
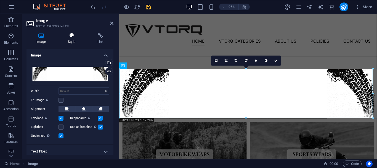
click at [68, 42] on h4 "Style" at bounding box center [72, 39] width 29 height 12
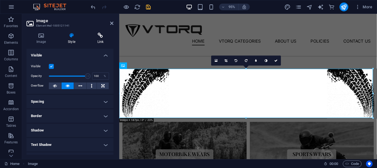
click at [97, 41] on h4 "Link" at bounding box center [100, 39] width 26 height 12
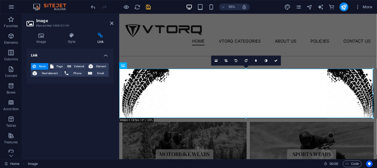
click at [71, 44] on div "Image Style Link Image Drag files here, click to choose files or select files f…" at bounding box center [69, 94] width 87 height 122
click at [68, 40] on h4 "Style" at bounding box center [72, 39] width 29 height 12
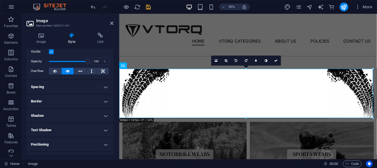
scroll to position [28, 0]
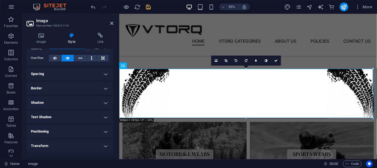
click at [70, 102] on h4 "Shadow" at bounding box center [69, 102] width 87 height 13
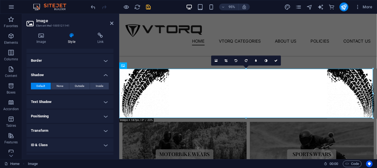
scroll to position [81, 0]
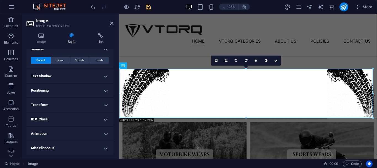
click at [71, 114] on h4 "ID & Class" at bounding box center [69, 118] width 87 height 13
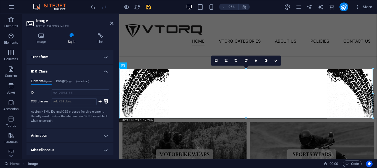
scroll to position [131, 0]
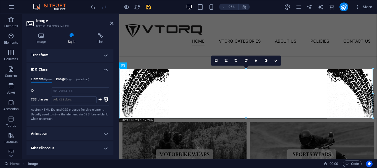
click at [69, 78] on span "(img)" at bounding box center [69, 79] width 6 height 3
click at [69, 71] on h4 "ID & Class" at bounding box center [69, 68] width 87 height 10
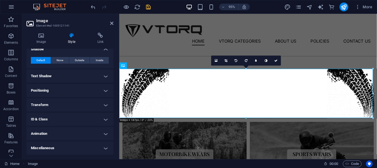
click at [61, 127] on h4 "Animation" at bounding box center [69, 133] width 87 height 13
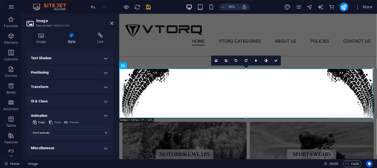
click at [55, 141] on h4 "Miscellaneous" at bounding box center [69, 147] width 87 height 13
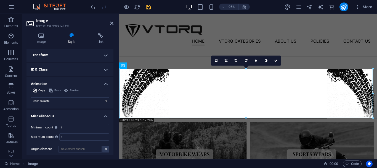
click at [60, 83] on h4 "Animation" at bounding box center [69, 82] width 87 height 10
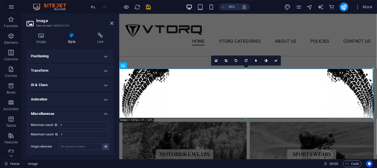
click at [61, 116] on h4 "Miscellaneous" at bounding box center [69, 112] width 87 height 10
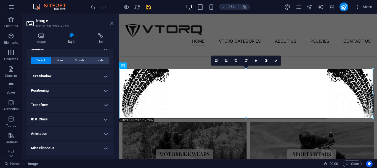
click at [112, 23] on icon at bounding box center [111, 23] width 3 height 4
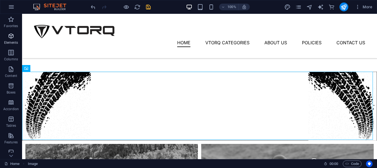
click at [15, 36] on span "Elements" at bounding box center [11, 39] width 22 height 13
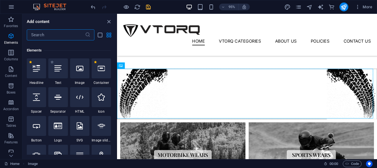
scroll to position [59, 0]
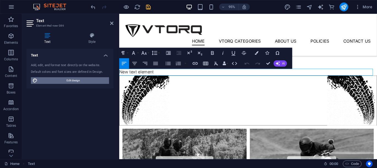
click at [84, 79] on span "Edit design" at bounding box center [73, 80] width 68 height 7
select select "px"
select select "300"
select select "px"
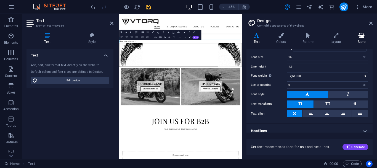
scroll to position [42, 0]
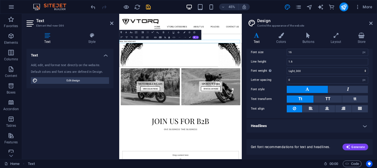
click at [371, 18] on header "Design Control the appearance of the website" at bounding box center [310, 21] width 125 height 14
click at [372, 18] on header "Design Control the appearance of the website" at bounding box center [310, 21] width 125 height 14
click at [371, 22] on icon at bounding box center [370, 23] width 3 height 4
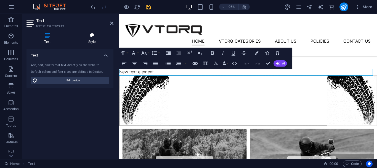
click at [91, 39] on h4 "Style" at bounding box center [91, 39] width 43 height 12
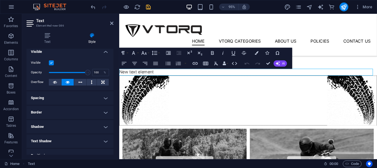
scroll to position [0, 0]
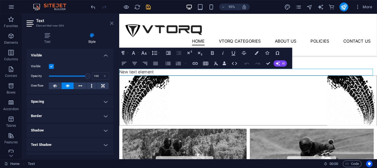
click at [113, 22] on icon at bounding box center [111, 23] width 3 height 4
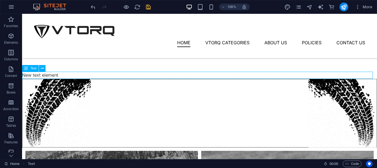
click at [110, 75] on div "New text element" at bounding box center [199, 74] width 355 height 7
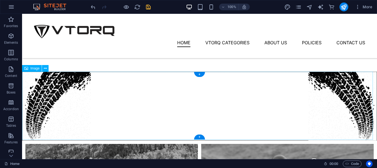
click at [123, 95] on figure at bounding box center [199, 105] width 355 height 69
click at [35, 163] on span "Image" at bounding box center [33, 163] width 10 height 7
click at [36, 166] on span "Image" at bounding box center [33, 163] width 10 height 7
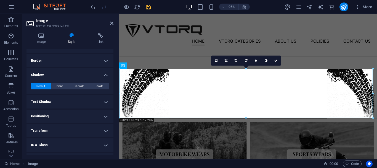
scroll to position [81, 0]
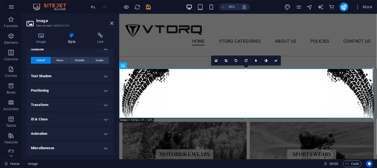
click at [72, 77] on h4 "Text Shadow" at bounding box center [69, 75] width 87 height 13
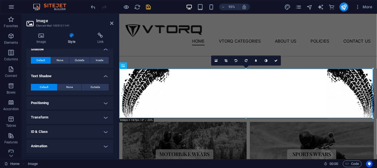
click at [72, 77] on h4 "Text Shadow" at bounding box center [69, 74] width 87 height 10
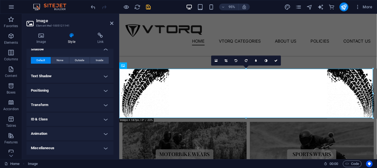
click at [68, 92] on h4 "Positioning" at bounding box center [69, 90] width 87 height 13
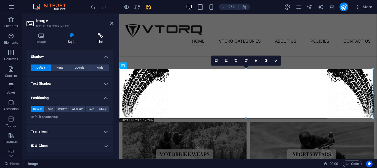
scroll to position [45, 0]
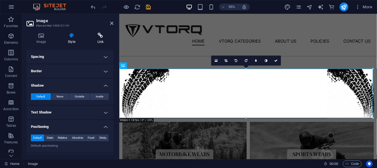
click at [95, 35] on icon at bounding box center [100, 36] width 26 height 6
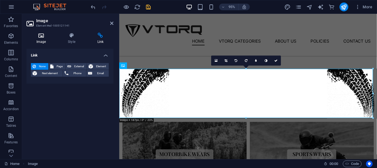
click at [51, 33] on icon at bounding box center [40, 36] width 29 height 6
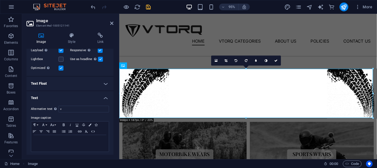
scroll to position [70, 0]
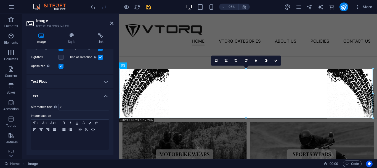
click at [74, 97] on h4 "Text" at bounding box center [69, 94] width 87 height 10
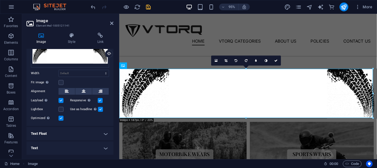
click at [100, 150] on h4 "Text" at bounding box center [69, 147] width 87 height 13
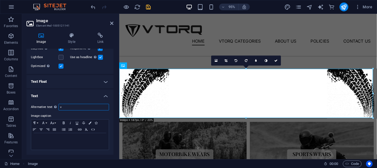
click at [74, 105] on input "v" at bounding box center [84, 106] width 51 height 7
click at [74, 99] on div "Alternative text The alternative text is used by devices that cannot display im…" at bounding box center [69, 126] width 87 height 55
click at [75, 97] on h4 "Text" at bounding box center [69, 94] width 87 height 10
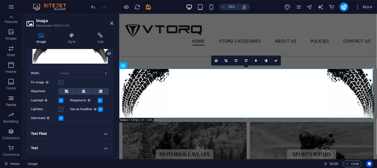
scroll to position [0, 0]
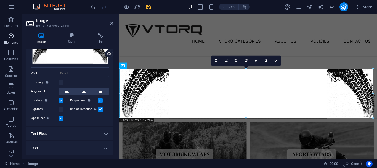
drag, startPoint x: 14, startPoint y: 17, endPoint x: 14, endPoint y: 34, distance: 16.6
click at [14, 17] on icon "button" at bounding box center [11, 19] width 7 height 7
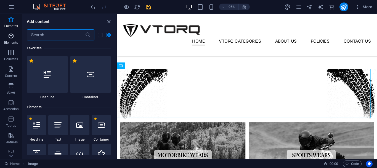
click at [14, 34] on icon "button" at bounding box center [11, 36] width 7 height 7
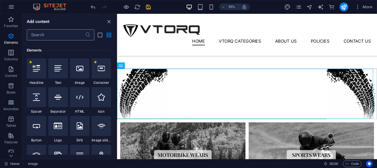
scroll to position [59, 0]
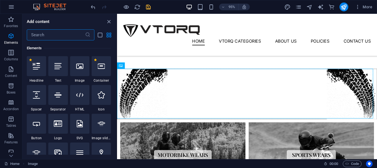
click at [37, 34] on input "text" at bounding box center [56, 34] width 58 height 11
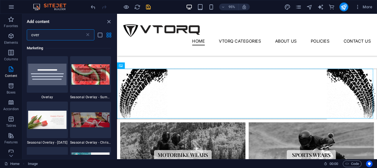
scroll to position [0, 0]
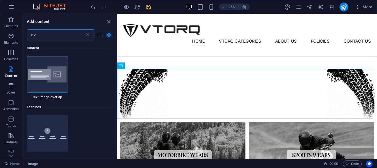
type input "o"
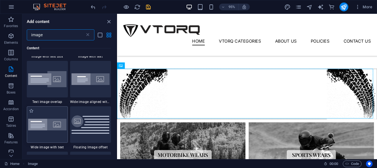
scroll to position [55, 0]
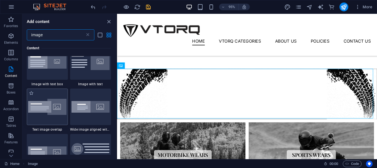
type input "image"
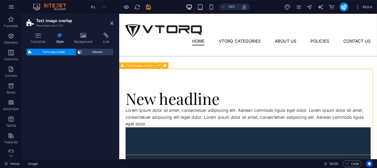
select select "rem"
select select "px"
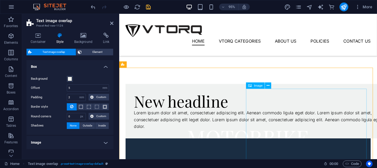
scroll to position [112, 0]
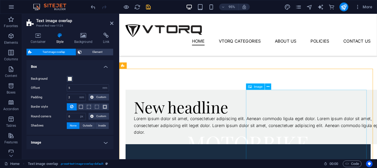
select select "%"
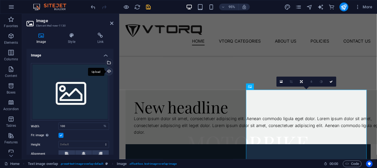
click at [107, 71] on div "Upload" at bounding box center [108, 72] width 8 height 8
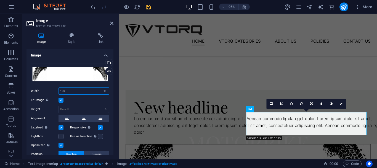
drag, startPoint x: 75, startPoint y: 90, endPoint x: 54, endPoint y: 89, distance: 21.3
click at [54, 89] on div "Width 100 Default auto px rem % em vh vw" at bounding box center [70, 90] width 78 height 7
click at [62, 99] on label at bounding box center [61, 99] width 5 height 5
click at [0, 0] on input "Fit image Automatically fit image to a fixed width and height" at bounding box center [0, 0] width 0 height 0
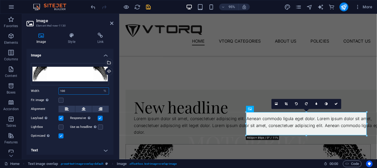
click at [72, 92] on input "100" at bounding box center [84, 90] width 50 height 7
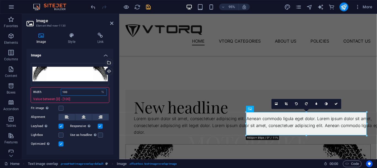
click at [70, 90] on input "100" at bounding box center [84, 92] width 46 height 7
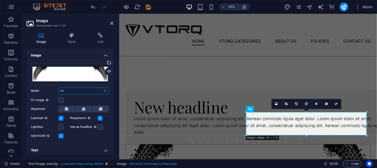
type input "100"
click at [80, 108] on button at bounding box center [83, 108] width 17 height 7
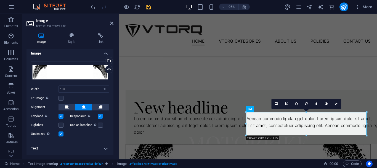
scroll to position [2, 0]
click at [111, 23] on icon at bounding box center [111, 23] width 3 height 4
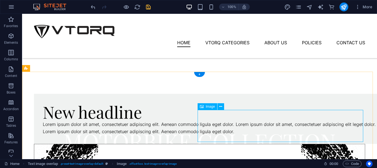
select select "%"
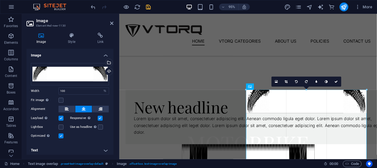
drag, startPoint x: 242, startPoint y: 110, endPoint x: 237, endPoint y: 105, distance: 7.3
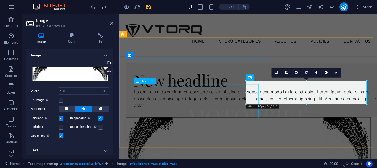
scroll to position [140, 0]
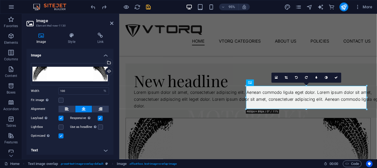
click at [305, 82] on div "16:10 16:9 4:3 1:1 1:2 0" at bounding box center [307, 77] width 70 height 10
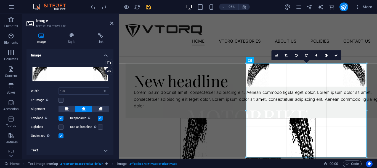
drag, startPoint x: 246, startPoint y: 97, endPoint x: 231, endPoint y: 93, distance: 15.1
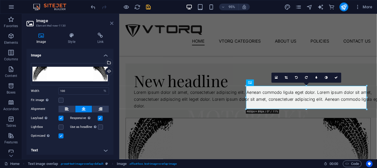
click at [112, 23] on icon at bounding box center [111, 23] width 3 height 4
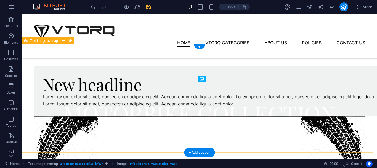
click at [74, 55] on div "New headline Lorem ipsum dolor sit amet, consectetuer adipiscing elit. Aenean c…" at bounding box center [199, 123] width 355 height 158
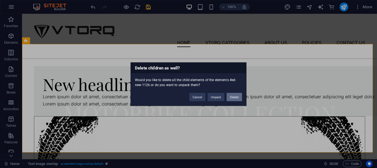
click at [229, 98] on button "Delete" at bounding box center [234, 96] width 15 height 8
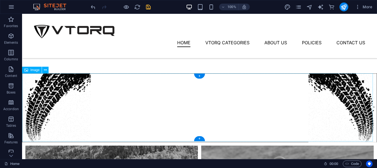
scroll to position [84, 0]
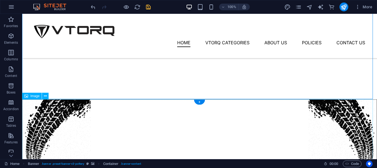
click at [144, 110] on figure at bounding box center [199, 133] width 355 height 69
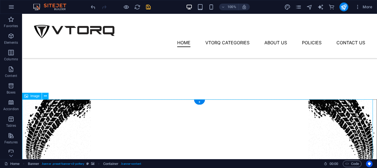
click at [144, 110] on figure at bounding box center [199, 133] width 355 height 69
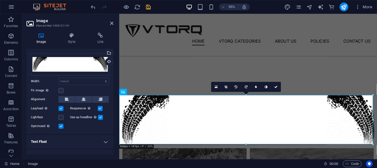
scroll to position [18, 0]
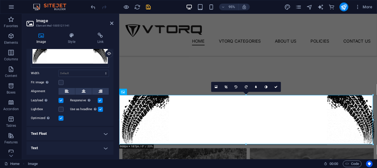
click at [73, 133] on h4 "Text Float" at bounding box center [69, 133] width 87 height 13
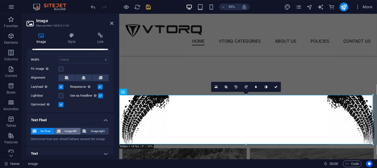
scroll to position [37, 0]
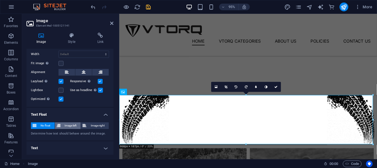
click at [73, 125] on span "Image left" at bounding box center [70, 125] width 17 height 7
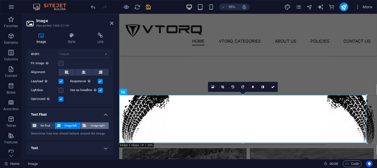
click at [90, 124] on span "Image right" at bounding box center [97, 125] width 19 height 7
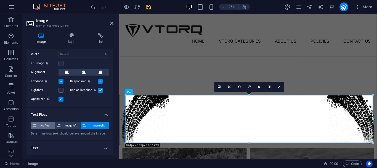
click at [50, 124] on span "No float" at bounding box center [45, 125] width 15 height 7
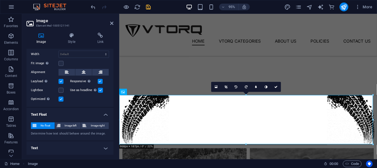
click at [82, 142] on h4 "Text" at bounding box center [69, 147] width 87 height 13
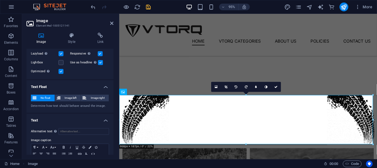
scroll to position [89, 0]
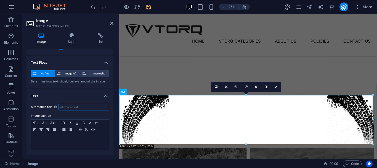
click at [80, 105] on input "Alternative text The alternative text is used by devices that cannot display im…" at bounding box center [84, 106] width 51 height 7
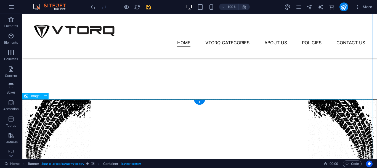
click at [139, 111] on figure at bounding box center [199, 133] width 355 height 69
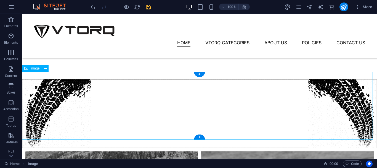
scroll to position [112, 0]
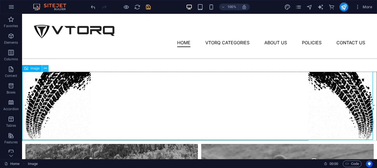
click at [44, 68] on icon at bounding box center [45, 68] width 3 height 6
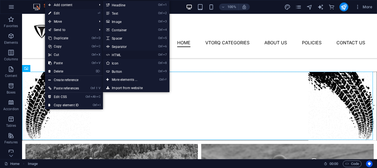
click at [128, 55] on link "Ctrl 7 HTML" at bounding box center [126, 55] width 46 height 8
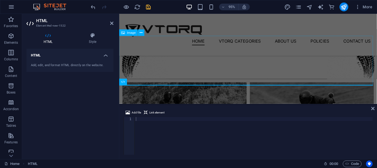
scroll to position [147, 0]
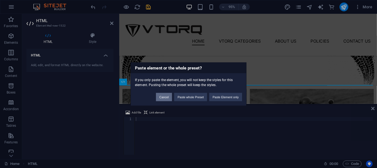
click at [162, 94] on button "Cancel" at bounding box center [164, 96] width 16 height 8
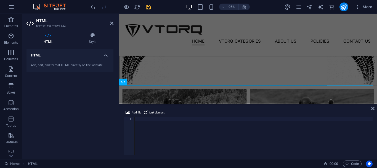
click at [184, 127] on div at bounding box center [254, 139] width 238 height 45
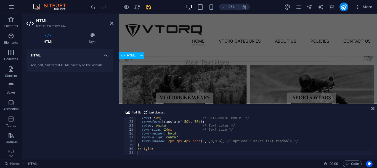
scroll to position [174, 0]
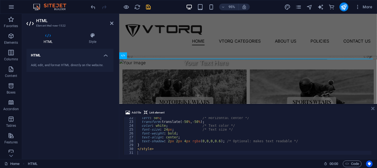
click at [373, 107] on icon at bounding box center [372, 108] width 3 height 4
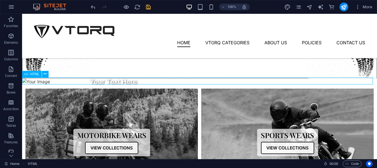
click at [89, 80] on div "Your Text Here" at bounding box center [199, 81] width 355 height 7
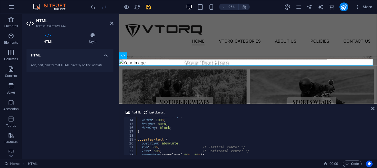
scroll to position [49, 0]
click at [371, 108] on icon at bounding box center [372, 108] width 3 height 4
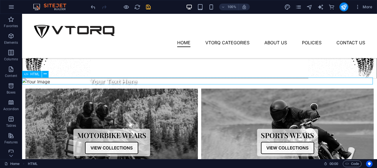
click at [149, 82] on div "Your Text Here" at bounding box center [199, 81] width 355 height 7
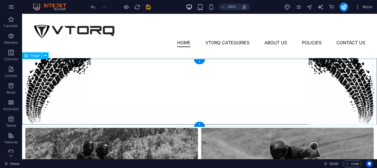
scroll to position [119, 0]
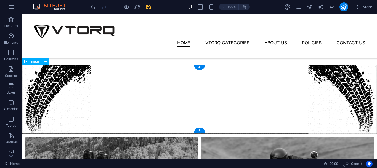
click at [158, 108] on figure at bounding box center [199, 99] width 355 height 69
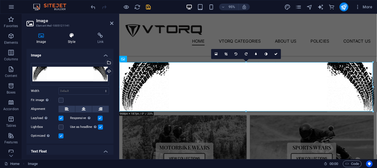
click at [68, 33] on icon at bounding box center [71, 36] width 27 height 6
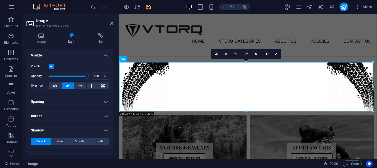
click at [52, 24] on h3 "Element #ed-1005121141" at bounding box center [69, 25] width 66 height 5
drag, startPoint x: 87, startPoint y: 75, endPoint x: 72, endPoint y: 74, distance: 14.4
click at [79, 74] on span at bounding box center [82, 76] width 6 height 6
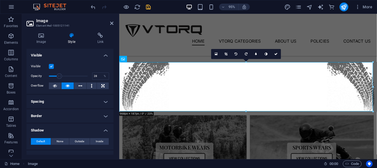
drag, startPoint x: 72, startPoint y: 74, endPoint x: 59, endPoint y: 74, distance: 12.7
click at [59, 74] on span at bounding box center [60, 76] width 6 height 6
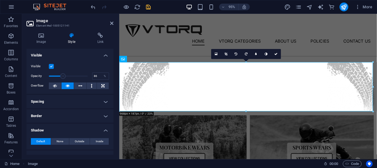
type input "100"
drag, startPoint x: 59, startPoint y: 74, endPoint x: 108, endPoint y: 75, distance: 48.6
click at [108, 75] on div "Visible Opacity 100 % Overflow" at bounding box center [69, 76] width 87 height 35
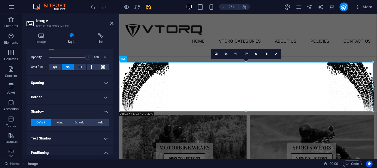
scroll to position [28, 0]
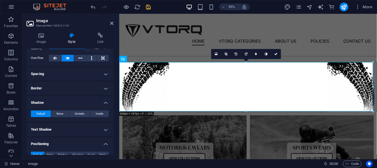
click at [68, 83] on h4 "Border" at bounding box center [69, 87] width 87 height 13
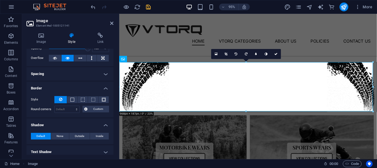
click at [75, 87] on h4 "Border" at bounding box center [69, 86] width 87 height 10
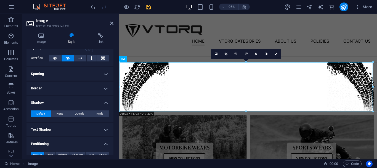
click at [77, 89] on h4 "Border" at bounding box center [69, 87] width 87 height 13
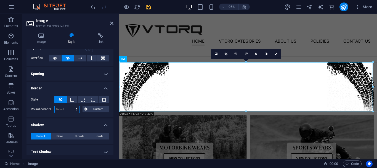
click at [65, 109] on select "Default px rem % vh vw Custom" at bounding box center [67, 109] width 25 height 7
click at [62, 107] on select "Default px rem % vh vw Custom" at bounding box center [67, 109] width 25 height 7
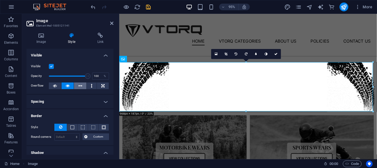
click at [75, 85] on button at bounding box center [80, 85] width 12 height 7
click at [67, 85] on icon at bounding box center [68, 85] width 4 height 7
click at [54, 87] on icon at bounding box center [55, 85] width 4 height 7
click at [96, 60] on div "Visible Opacity 100 % Overflow" at bounding box center [69, 76] width 87 height 35
click at [106, 56] on h4 "Visible" at bounding box center [69, 54] width 87 height 10
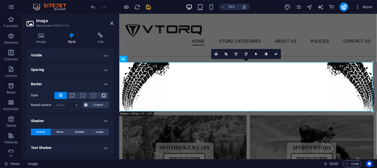
click at [95, 85] on h4 "Border" at bounding box center [69, 82] width 87 height 10
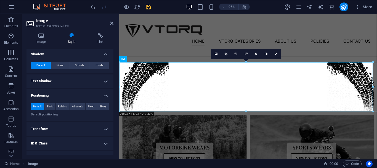
scroll to position [55, 0]
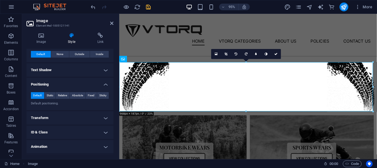
click at [93, 84] on h4 "Positioning" at bounding box center [69, 83] width 87 height 10
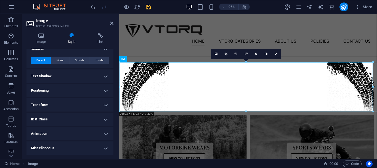
click at [84, 115] on h4 "ID & Class" at bounding box center [69, 118] width 87 height 13
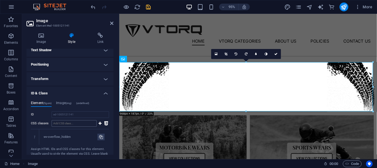
scroll to position [83, 0]
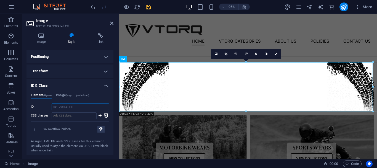
click at [59, 105] on input "ed-1005121141" at bounding box center [80, 106] width 57 height 7
click at [81, 105] on input "ed-1005121141" at bounding box center [80, 106] width 57 height 7
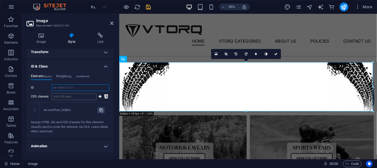
scroll to position [110, 0]
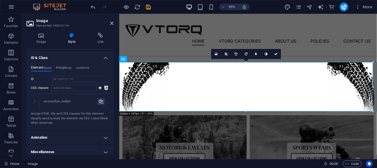
drag, startPoint x: 79, startPoint y: 116, endPoint x: 86, endPoint y: 116, distance: 6.9
click at [80, 116] on div "Assign HTML IDs and CSS classes for this element. Usually used to style the ele…" at bounding box center [70, 118] width 78 height 14
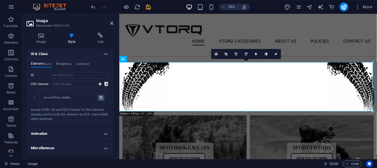
click at [88, 129] on h4 "Animation" at bounding box center [69, 133] width 87 height 13
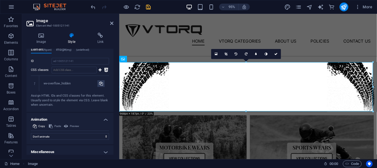
scroll to position [132, 0]
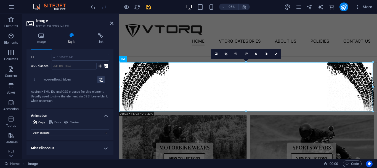
click at [67, 143] on h4 "Miscellaneous" at bounding box center [69, 147] width 87 height 13
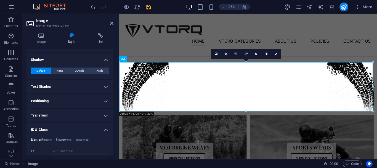
scroll to position [28, 0]
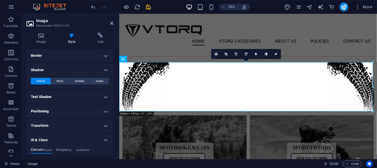
click at [44, 30] on div "Image Style Link Image Drag files here, click to choose files or select files f…" at bounding box center [70, 93] width 96 height 131
click at [45, 37] on icon at bounding box center [40, 36] width 29 height 6
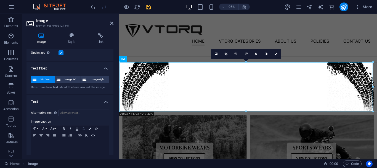
scroll to position [89, 0]
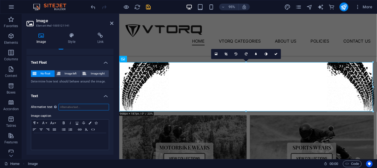
click at [73, 109] on input "Alternative text The alternative text is used by devices that cannot display im…" at bounding box center [84, 106] width 51 height 7
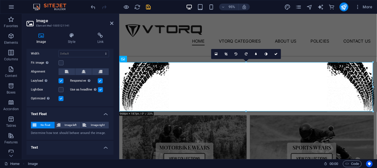
scroll to position [33, 0]
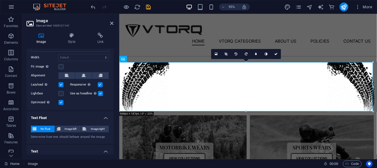
click at [109, 23] on h2 "Image" at bounding box center [74, 20] width 77 height 5
click at [111, 23] on icon at bounding box center [111, 23] width 3 height 4
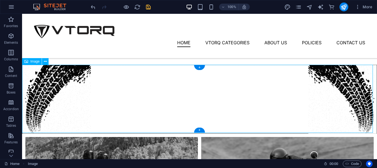
click at [110, 75] on figure at bounding box center [199, 99] width 355 height 69
click at [109, 77] on figure at bounding box center [199, 99] width 355 height 69
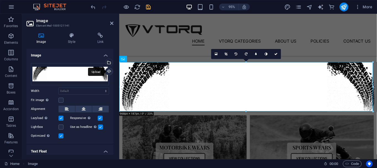
click at [107, 72] on div "Upload" at bounding box center [108, 72] width 8 height 8
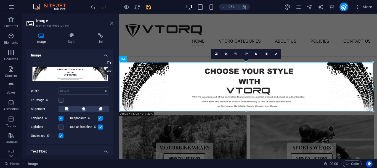
click at [111, 24] on icon at bounding box center [111, 23] width 3 height 4
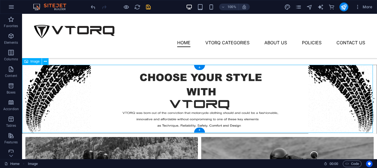
checkbox input "false"
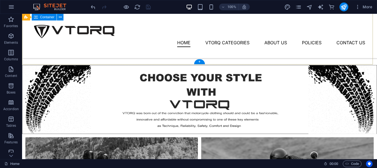
scroll to position [119, 0]
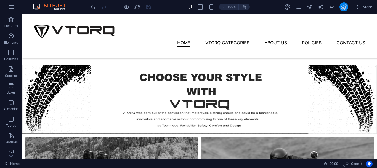
click at [346, 10] on button "publish" at bounding box center [343, 6] width 9 height 9
